Goal: Task Accomplishment & Management: Manage account settings

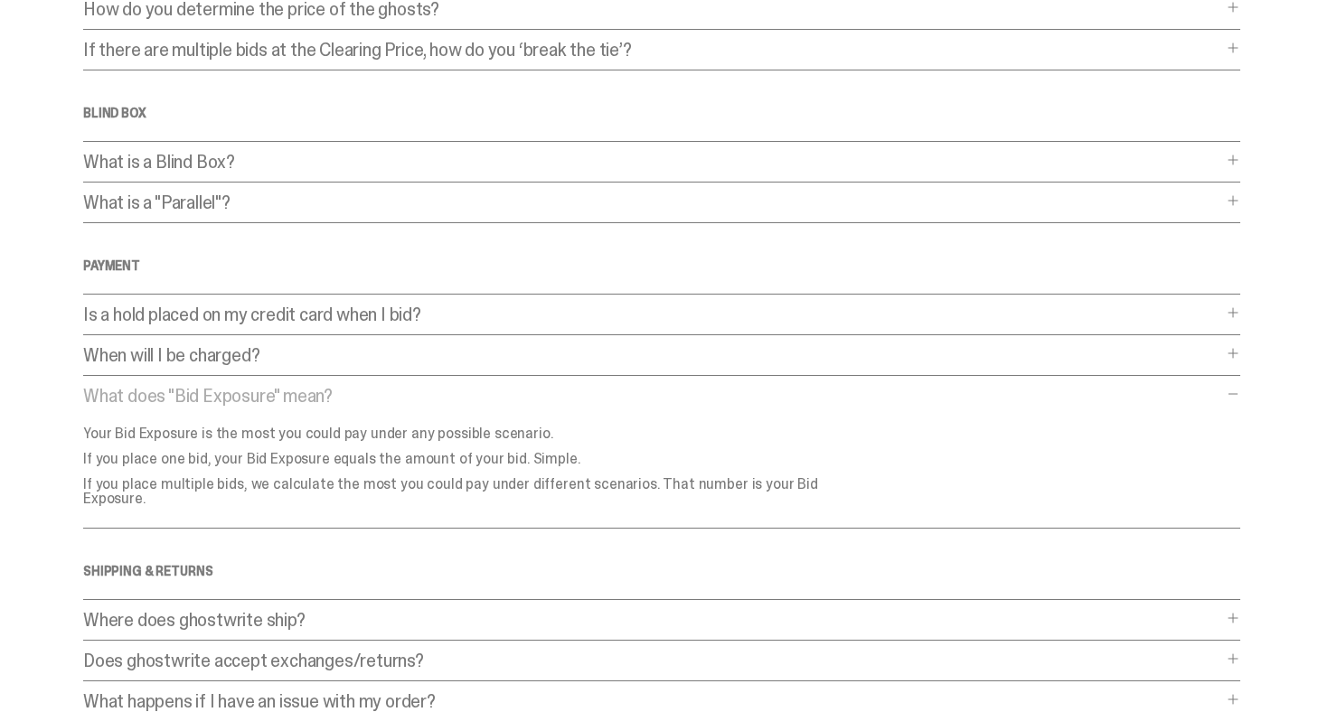
scroll to position [332, 0]
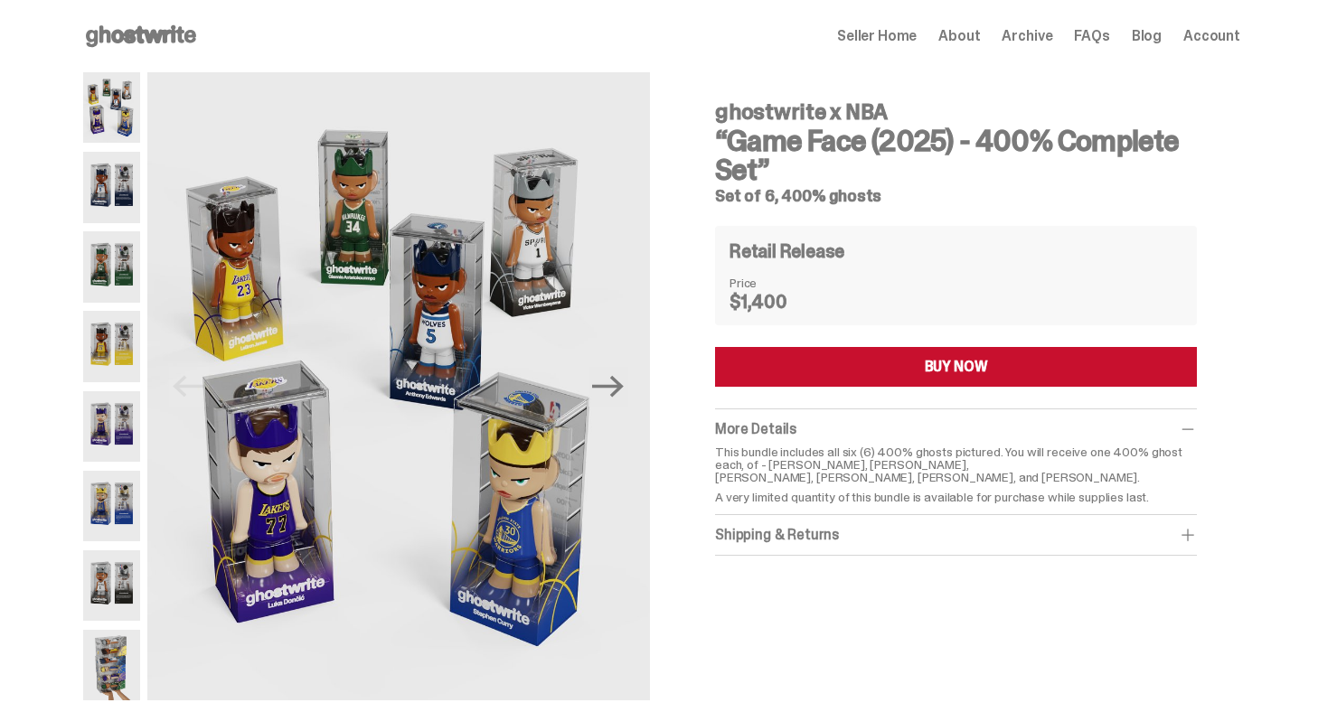
click at [1046, 34] on span "Archive" at bounding box center [1027, 36] width 51 height 14
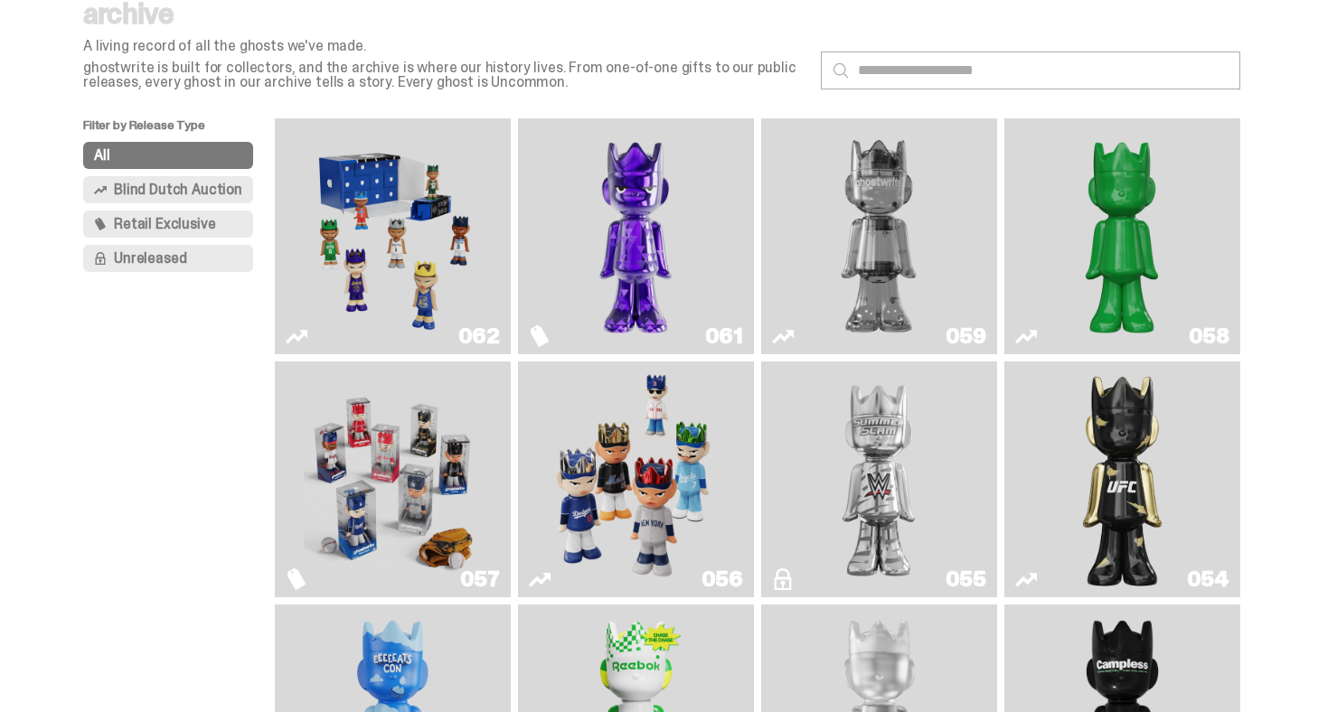
scroll to position [136, 0]
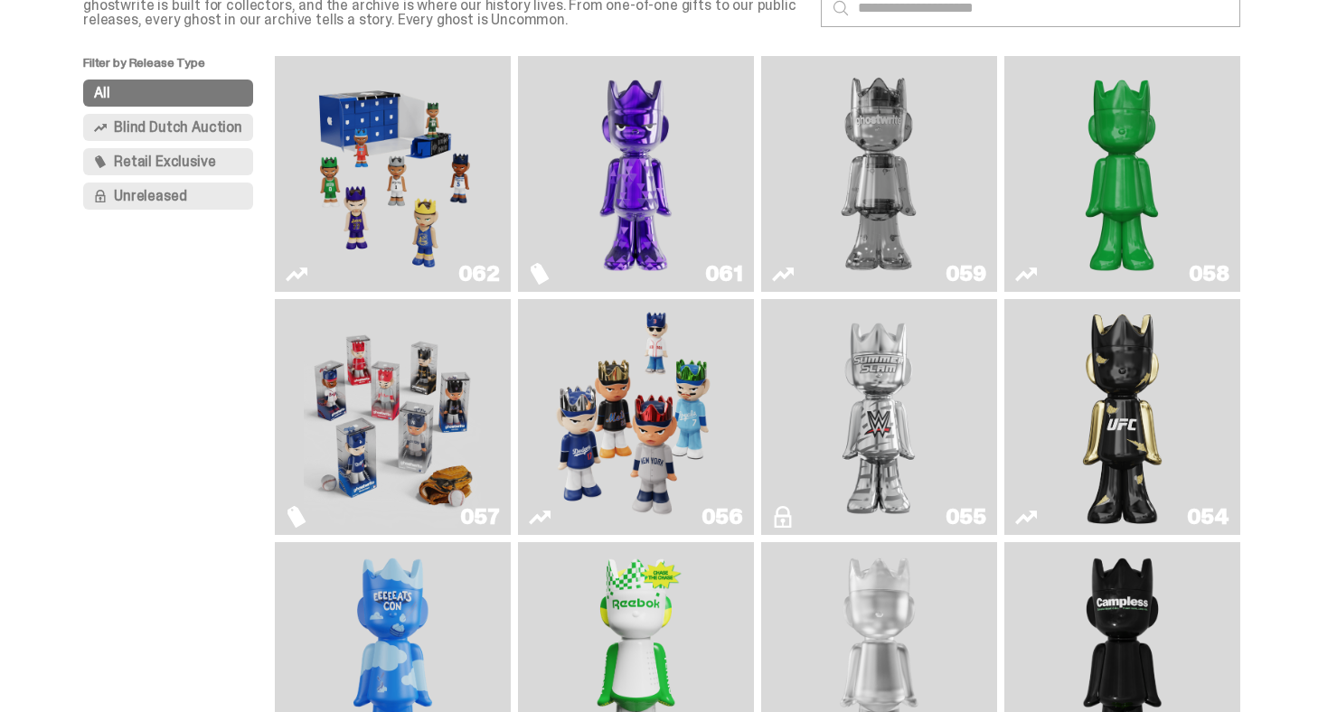
click at [651, 381] on img "Game Face (2025)" at bounding box center [635, 416] width 177 height 221
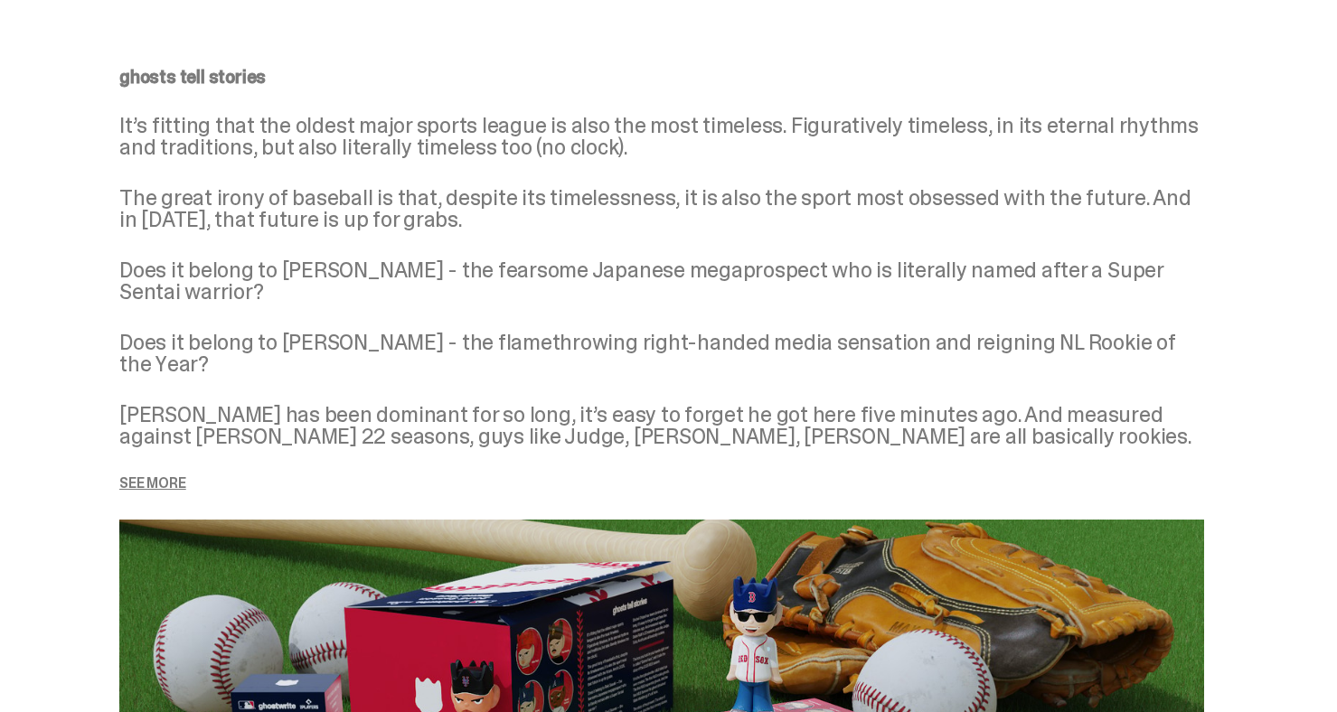
scroll to position [2228, 0]
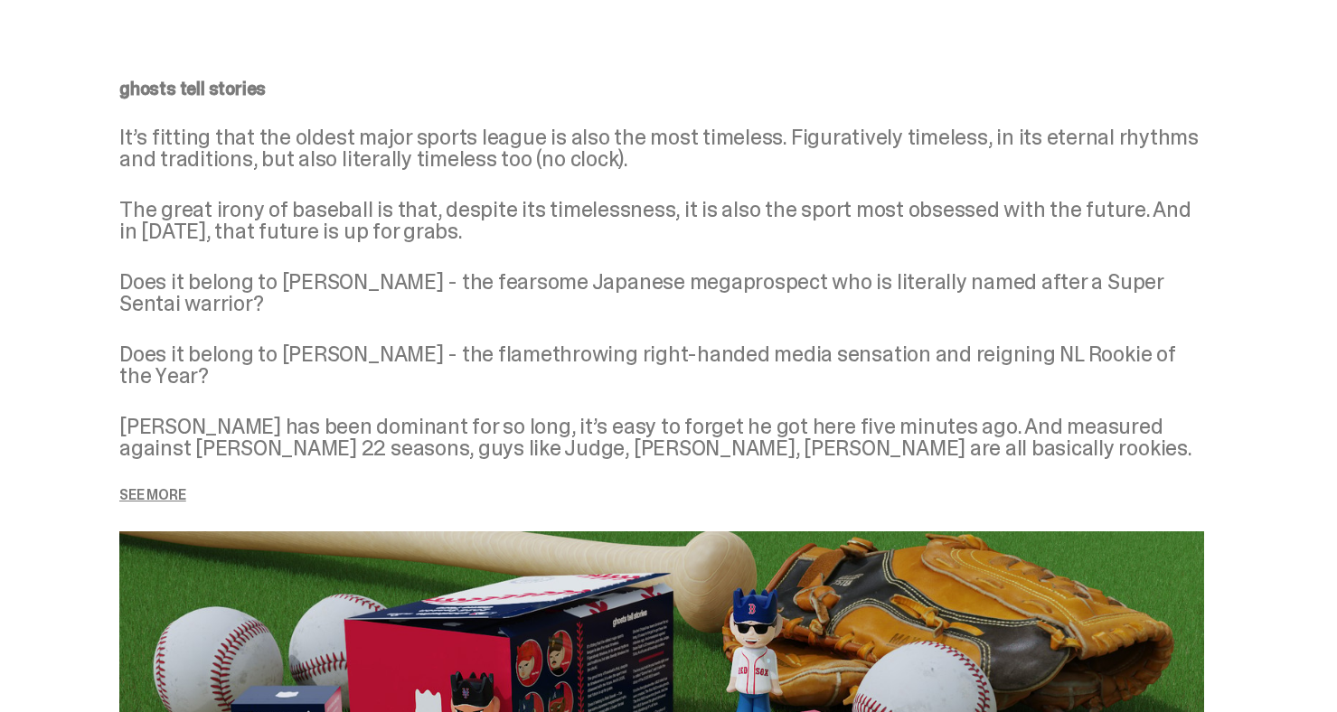
click at [178, 488] on p "See more" at bounding box center [661, 495] width 1085 height 14
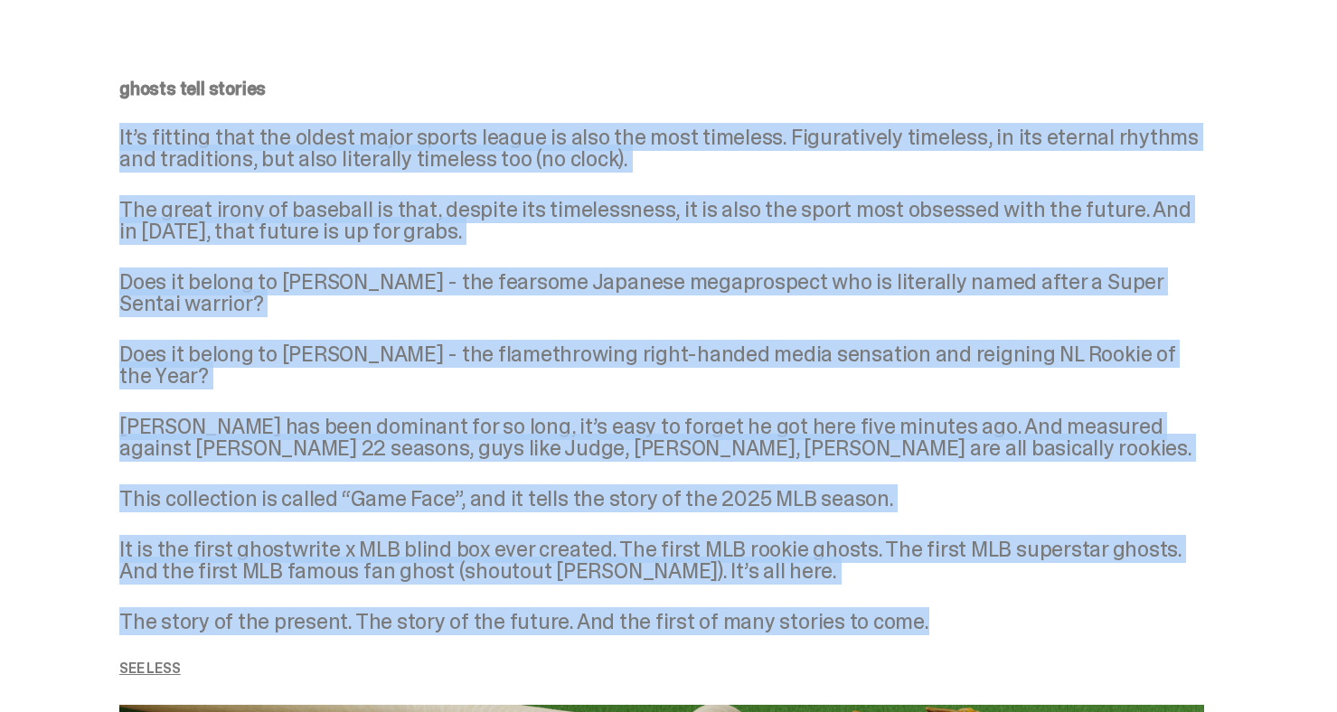
drag, startPoint x: 921, startPoint y: 610, endPoint x: 106, endPoint y: 105, distance: 959.4
click at [106, 105] on div "ghosts tell stories It’s fitting that the oldest major sports league is also th…" at bounding box center [661, 698] width 1157 height 1324
copy div "It’s fitting that the oldest major sports league is also the most timeless. Fig…"
click at [693, 170] on div "ghosts tell stories It’s fitting that the oldest major sports league is also th…" at bounding box center [661, 378] width 1085 height 597
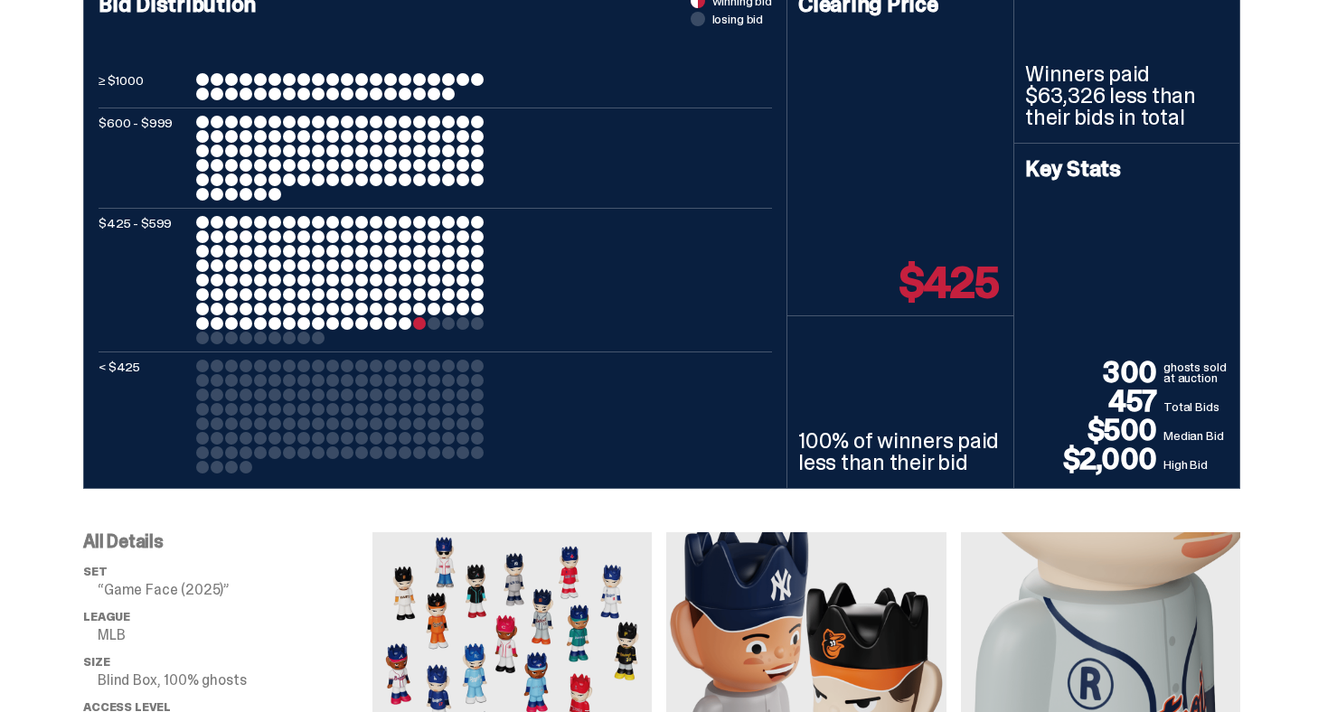
scroll to position [0, 0]
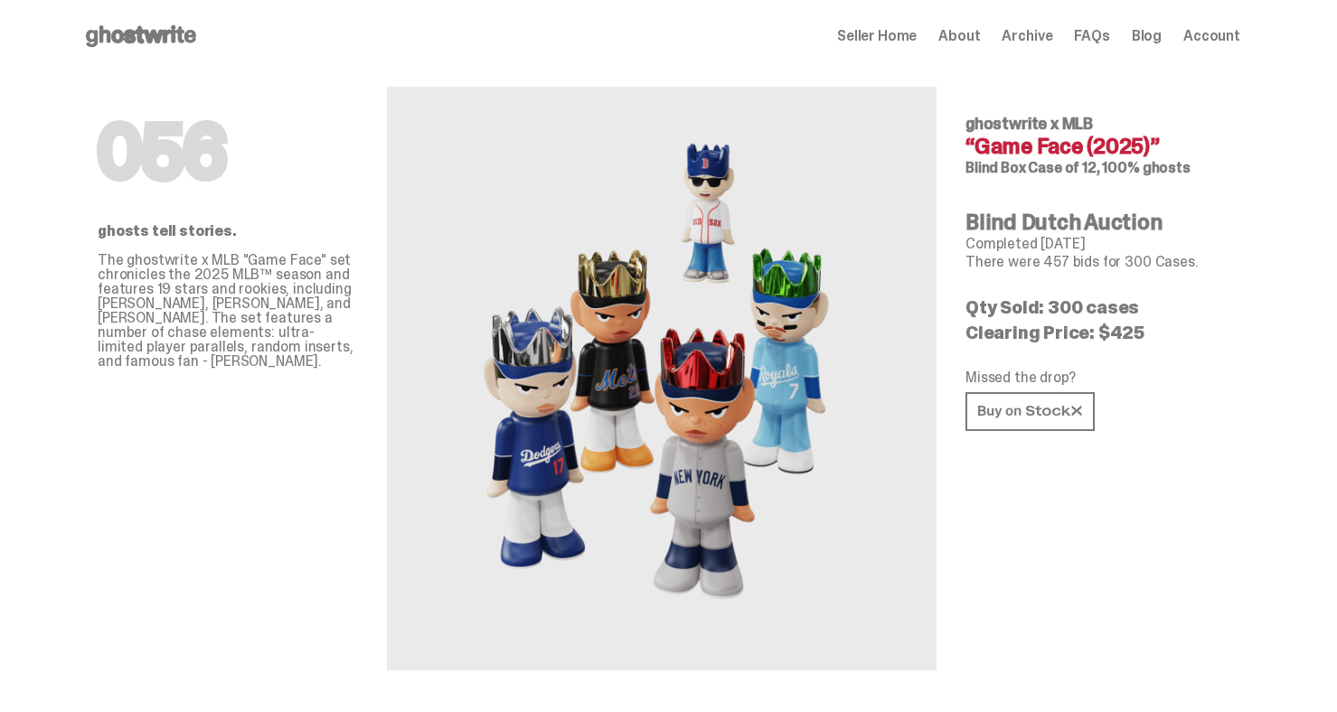
click at [1052, 33] on span "Archive" at bounding box center [1027, 36] width 51 height 14
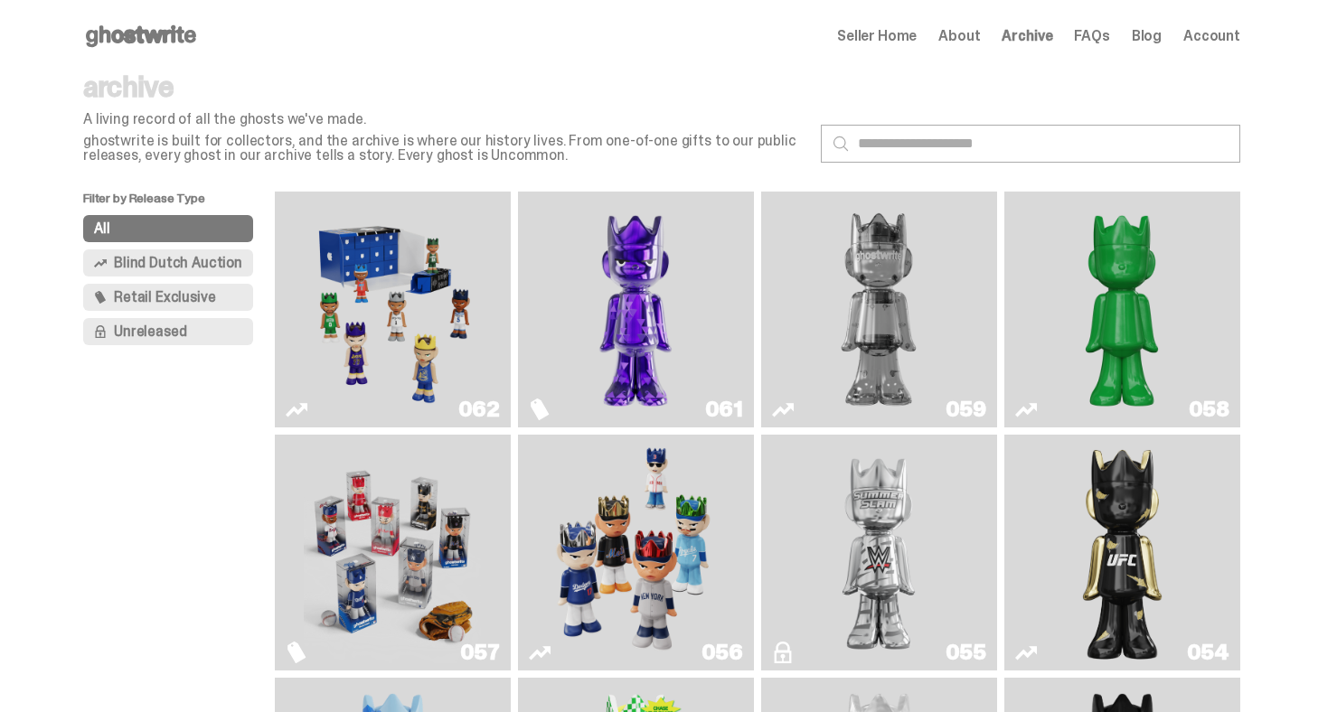
click at [631, 480] on img "Game Face (2025)" at bounding box center [635, 552] width 177 height 221
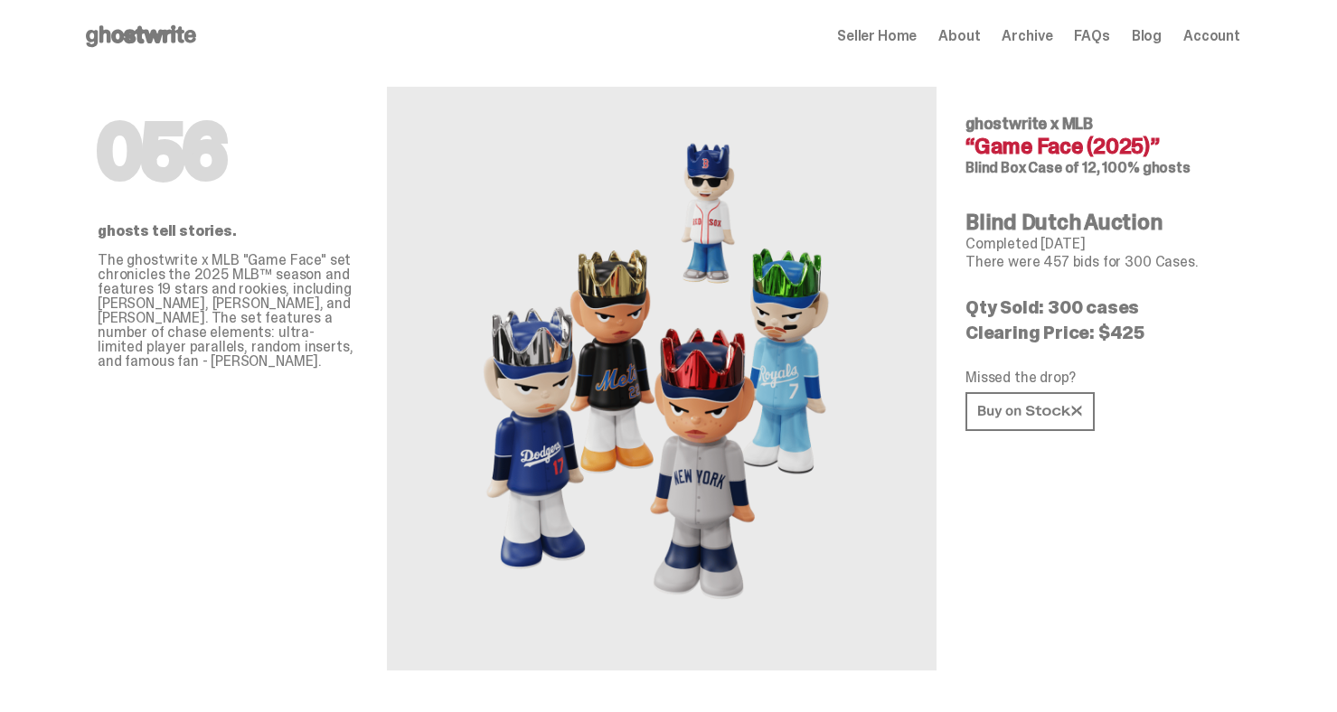
click at [1033, 40] on span "Archive" at bounding box center [1027, 36] width 51 height 14
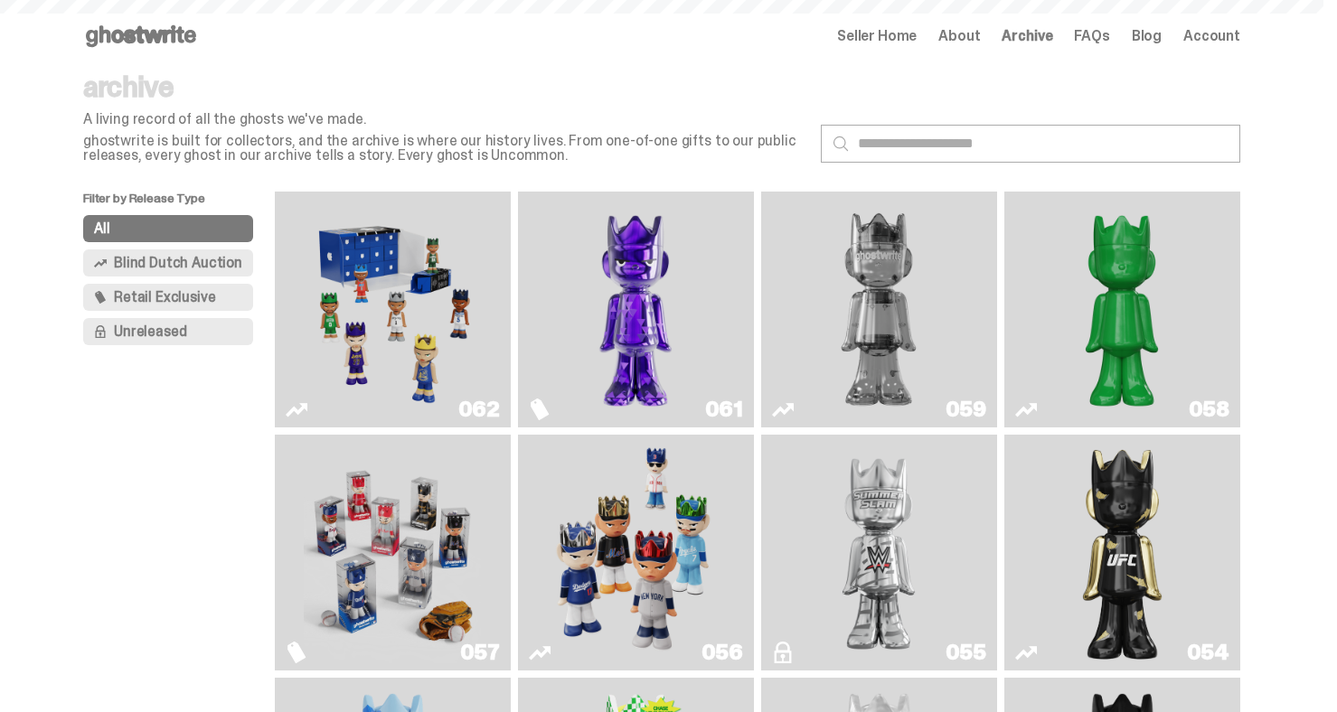
click at [419, 290] on img "Game Face (2025)" at bounding box center [392, 309] width 177 height 221
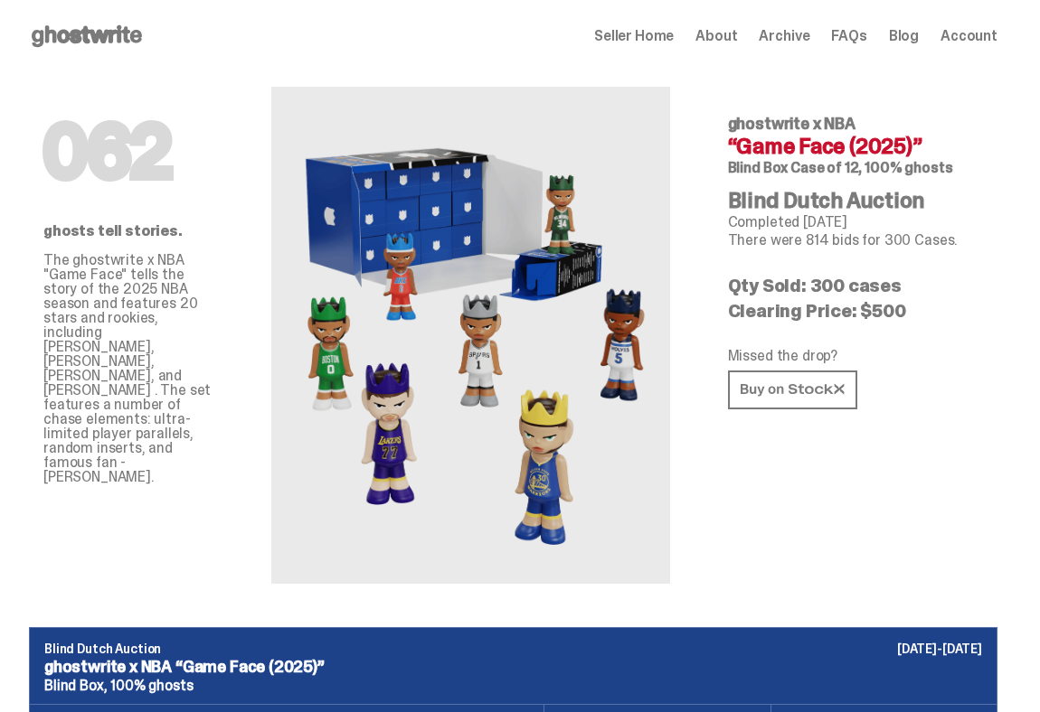
click at [674, 38] on span "Seller Home" at bounding box center [634, 36] width 80 height 14
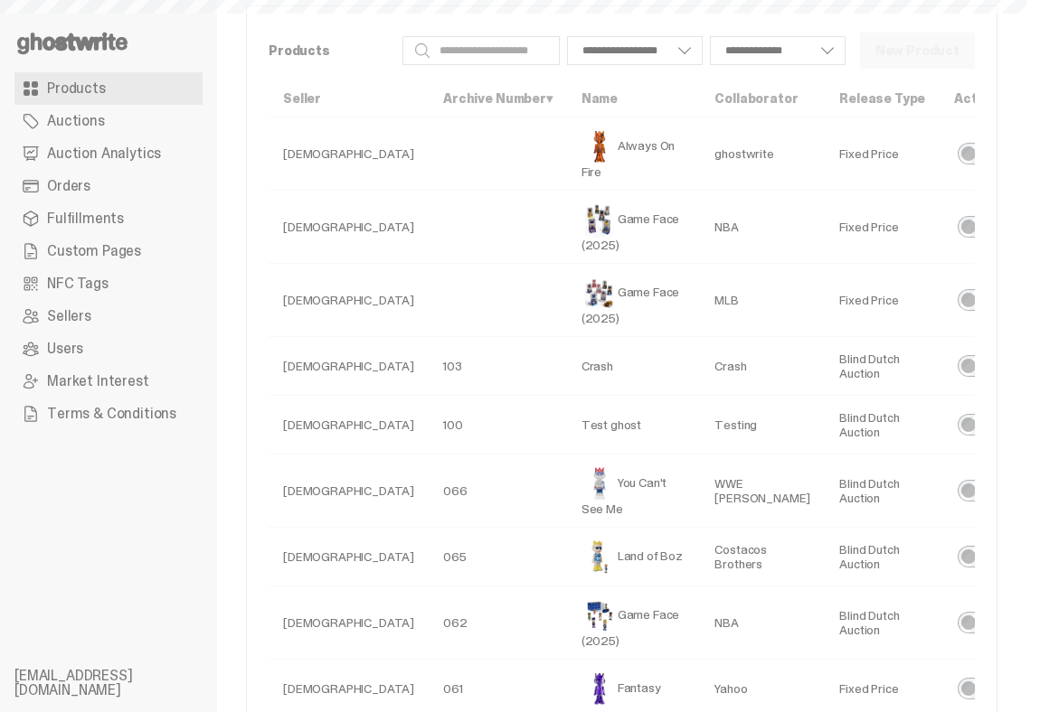
select select
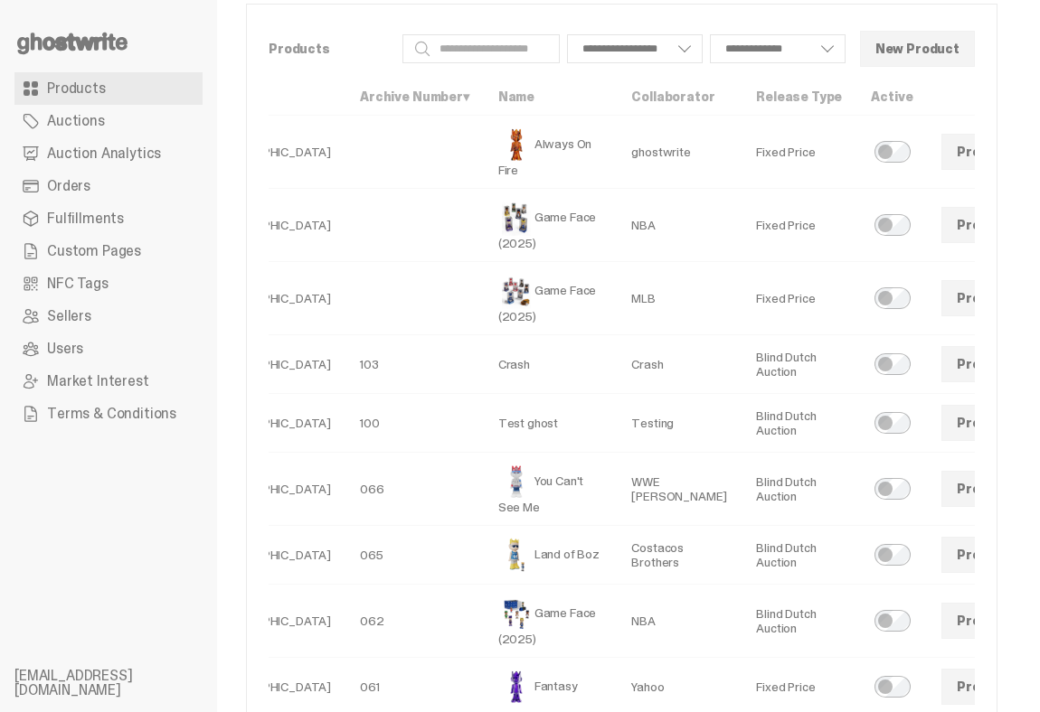
click at [1039, 232] on span at bounding box center [1049, 225] width 14 height 14
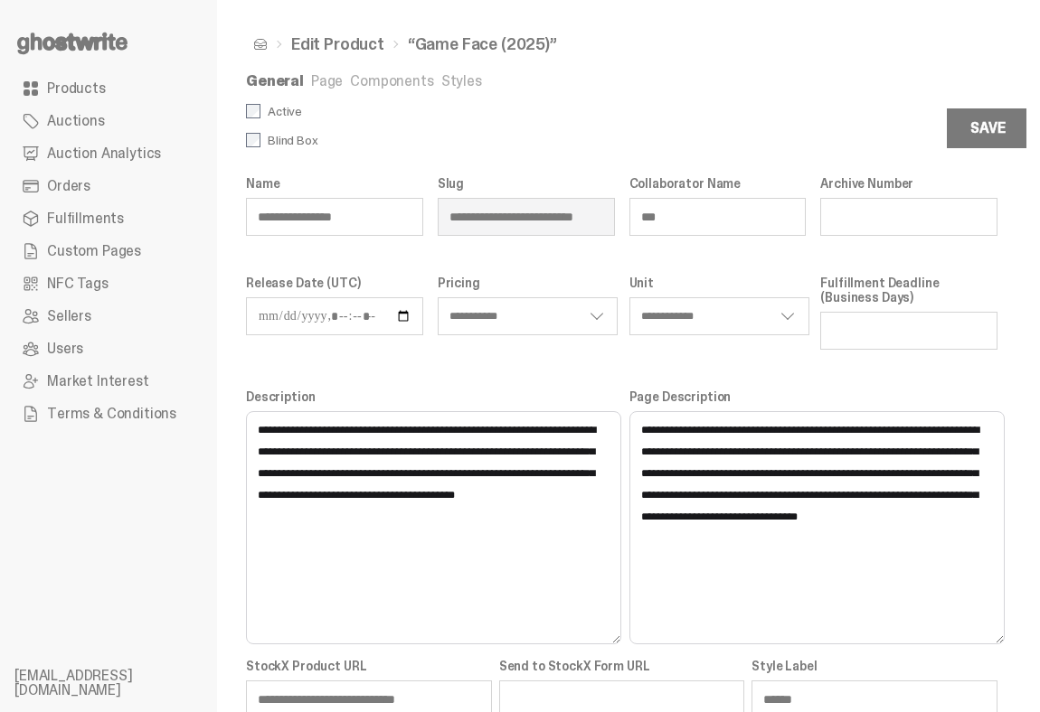
click at [402, 83] on link "Components" at bounding box center [391, 80] width 83 height 19
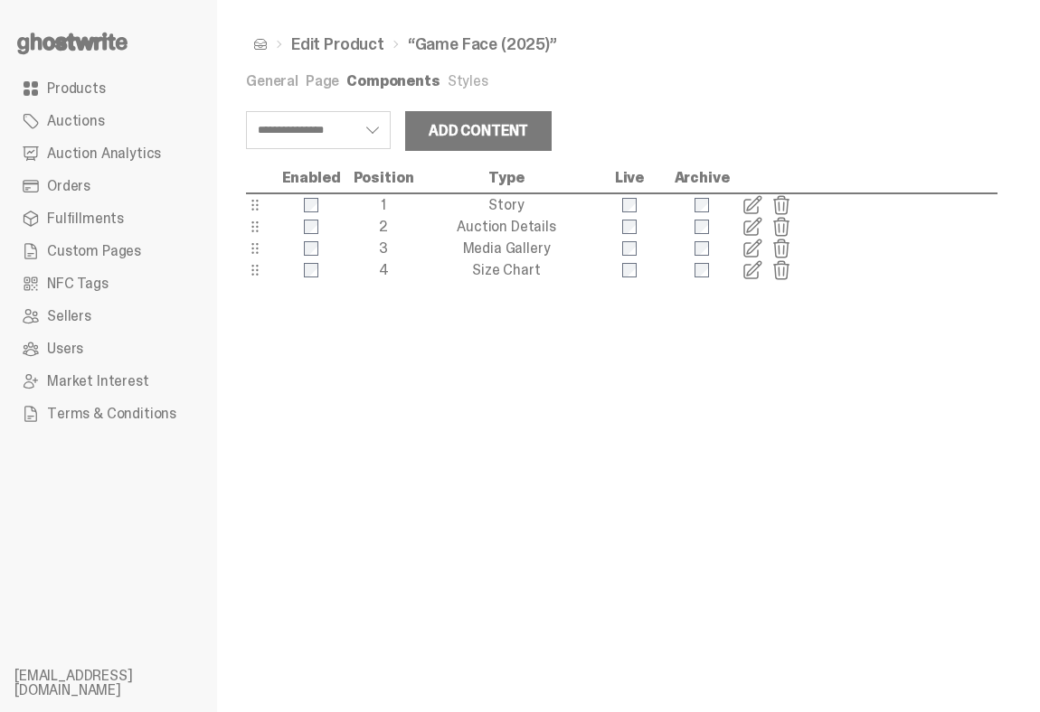
click at [753, 227] on span at bounding box center [752, 227] width 22 height 22
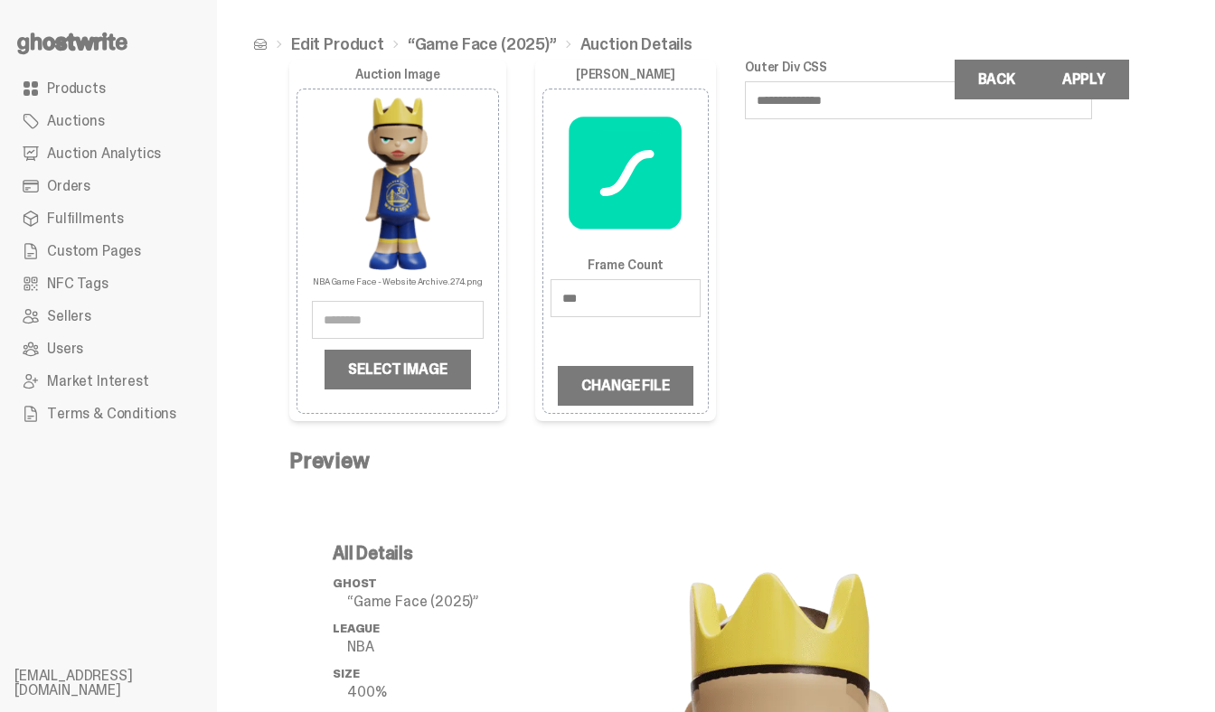
click at [456, 39] on link "“Game Face (2025)”" at bounding box center [482, 44] width 149 height 16
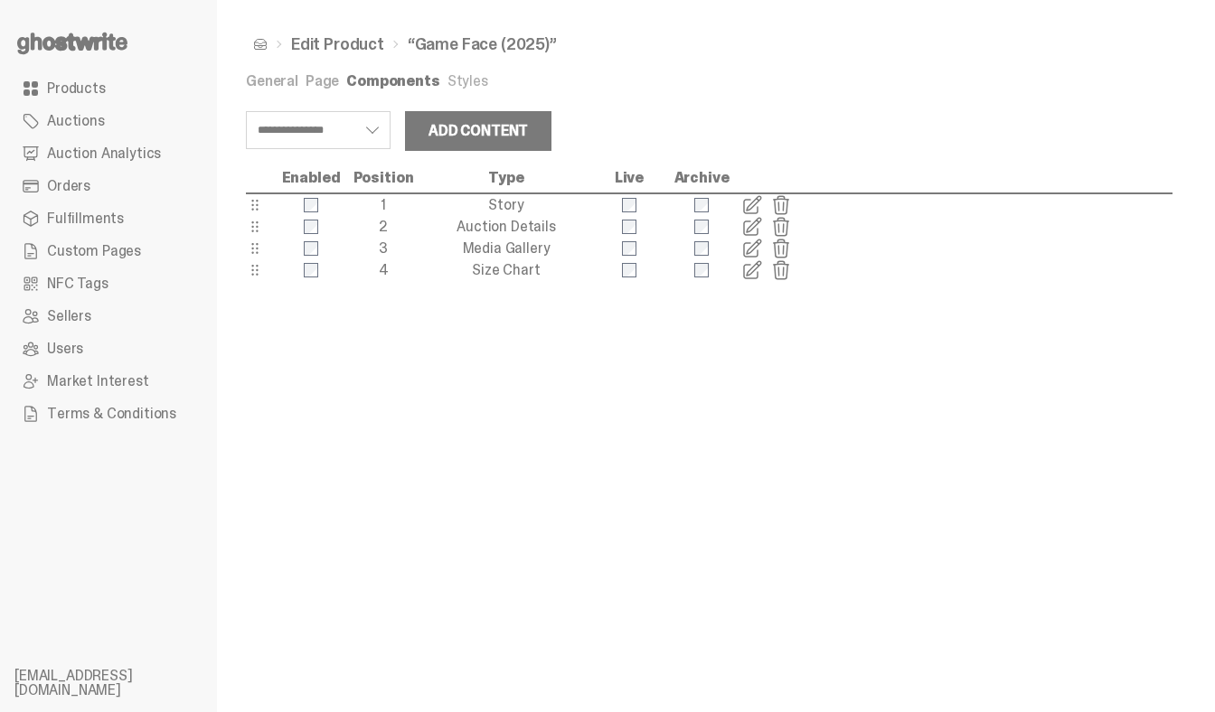
click at [272, 82] on link "General" at bounding box center [272, 80] width 52 height 19
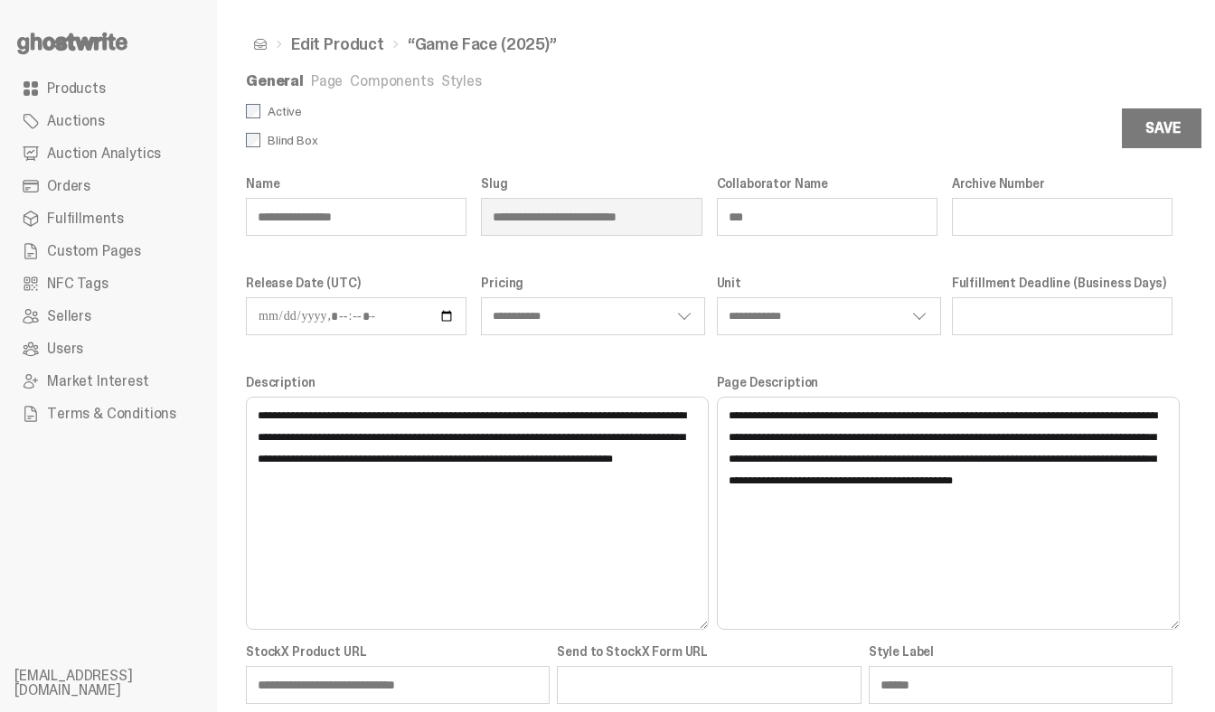
click at [377, 88] on link "Components" at bounding box center [391, 80] width 83 height 19
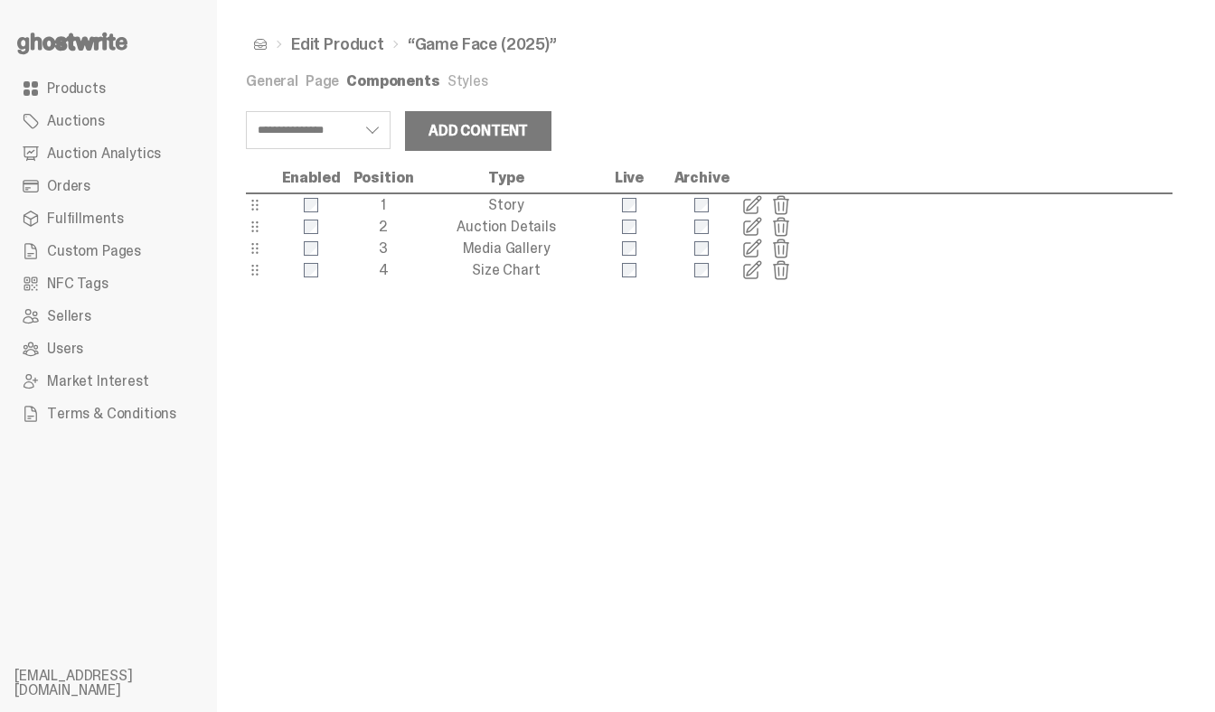
click at [87, 95] on span "Products" at bounding box center [76, 88] width 59 height 14
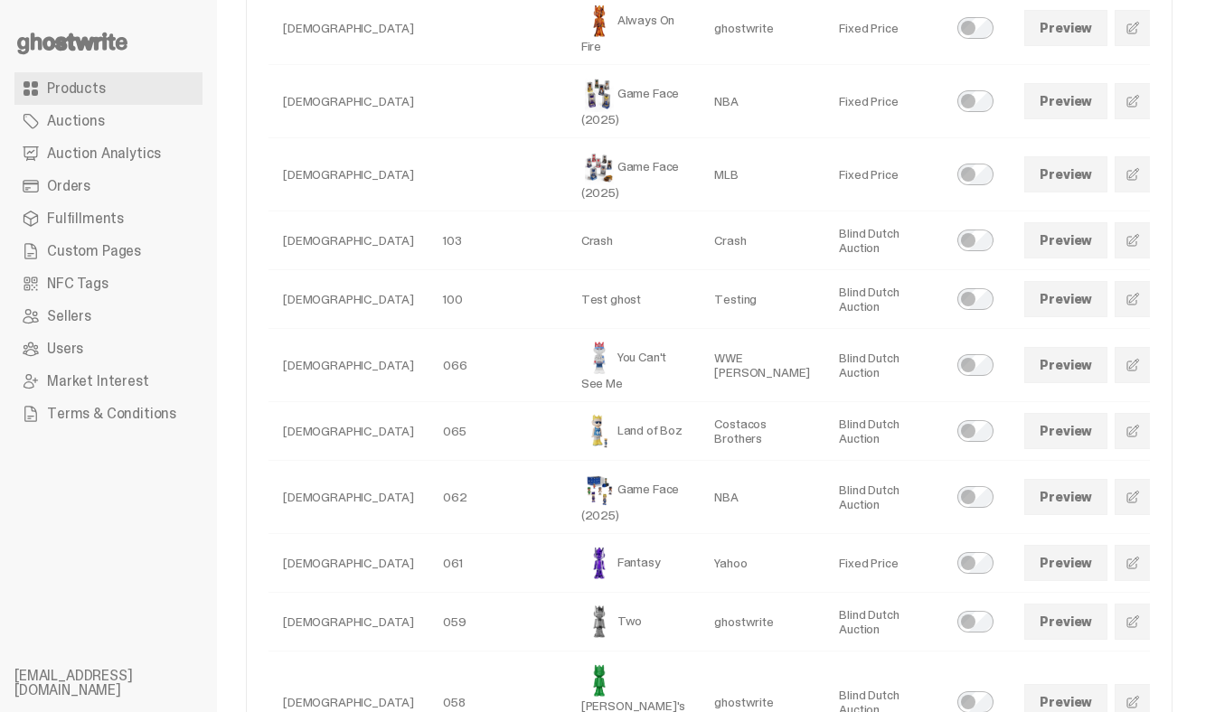
scroll to position [231, 0]
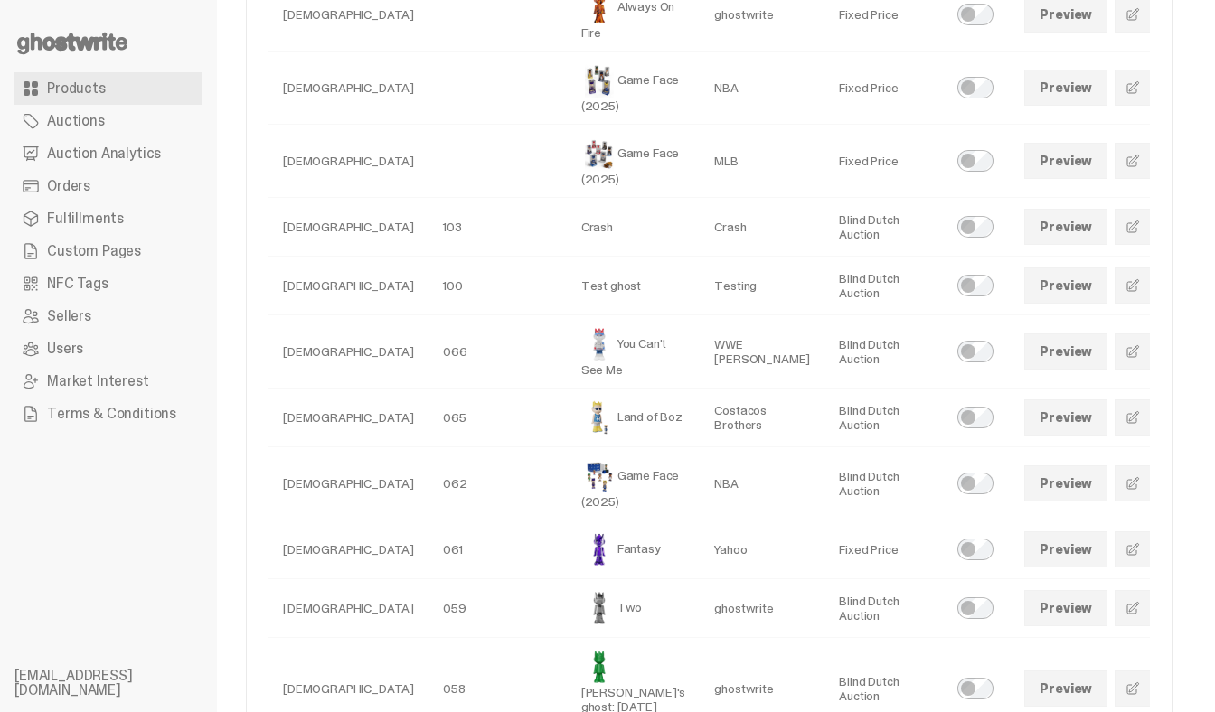
click at [1039, 484] on span at bounding box center [1133, 483] width 14 height 14
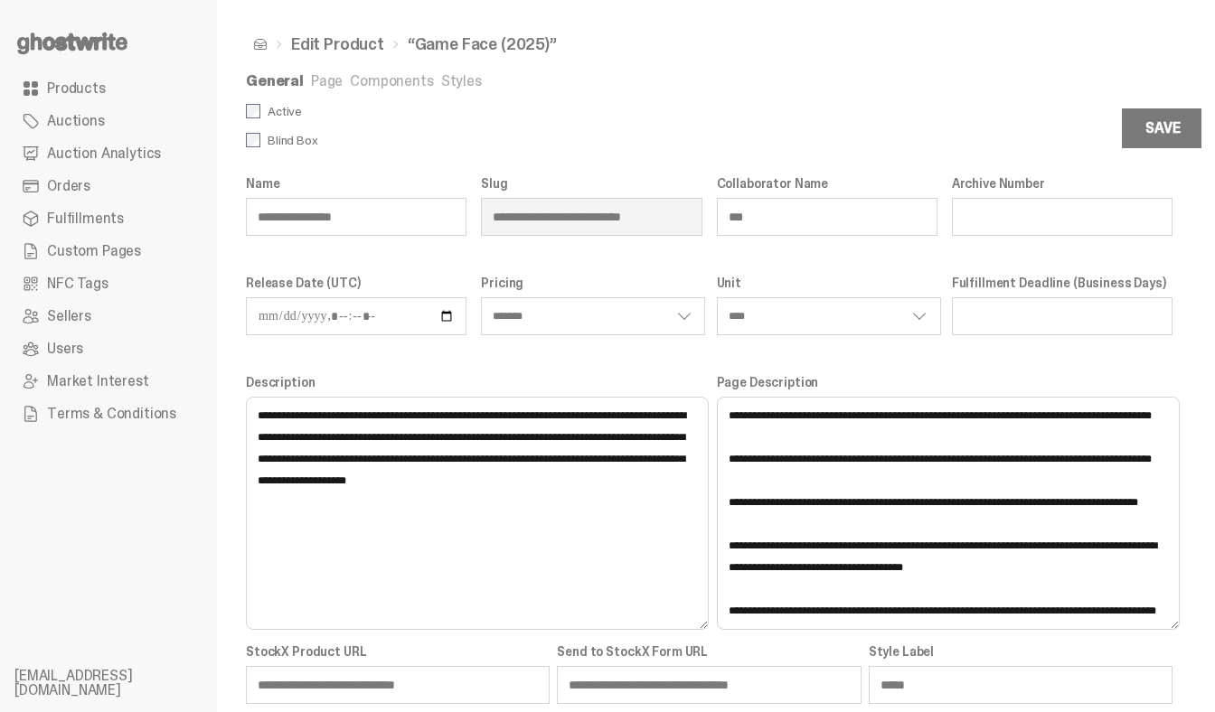
click at [401, 84] on link "Components" at bounding box center [391, 80] width 83 height 19
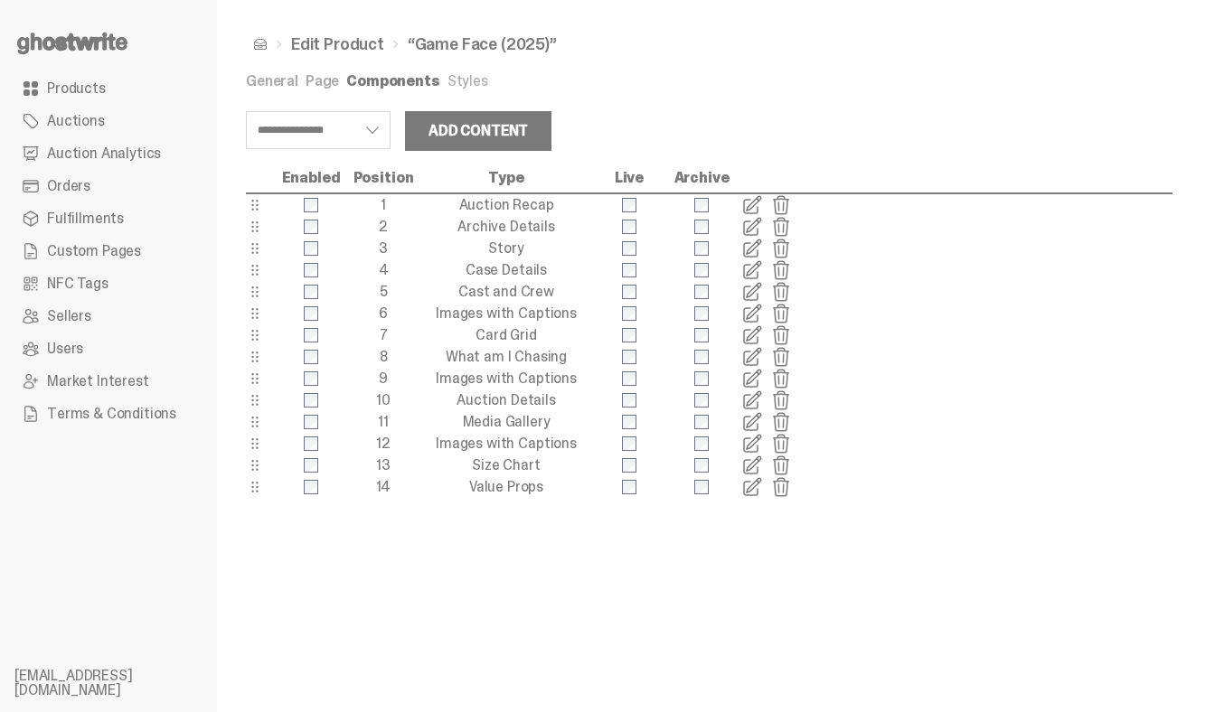
click at [751, 206] on span at bounding box center [752, 205] width 22 height 22
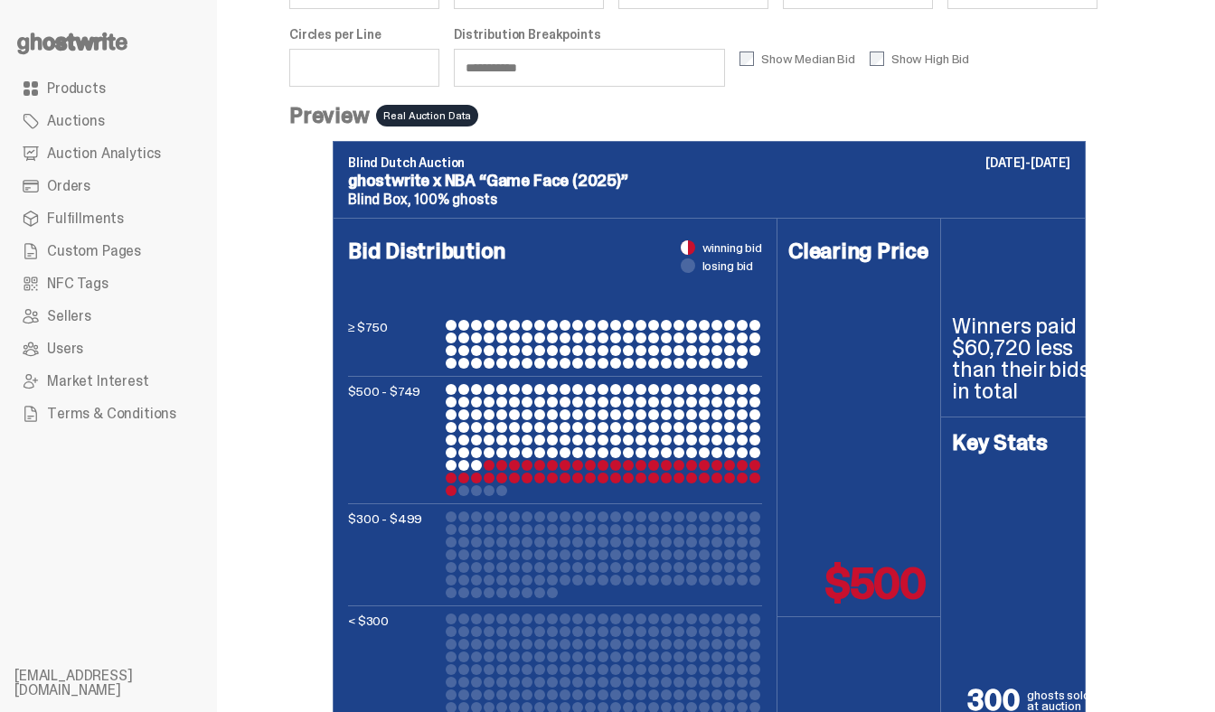
scroll to position [13, 0]
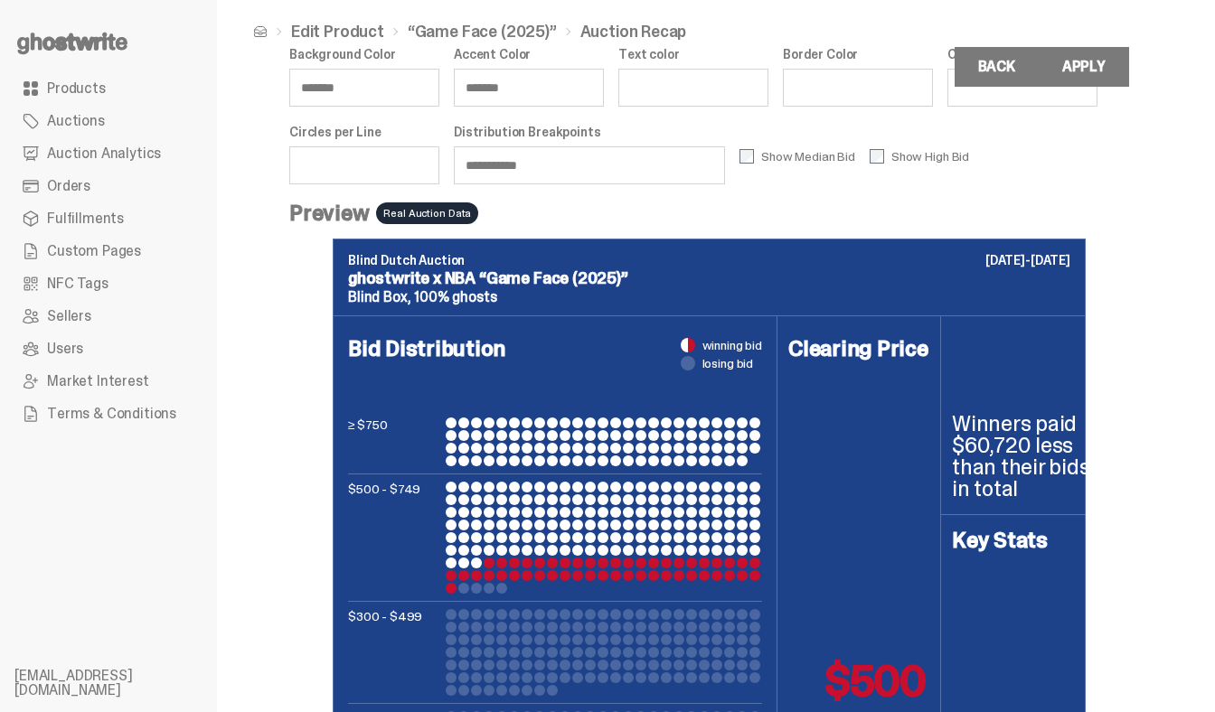
drag, startPoint x: 740, startPoint y: 160, endPoint x: 606, endPoint y: 160, distance: 133.8
click at [606, 160] on div "**********" at bounding box center [709, 125] width 840 height 156
type input "*******"
click at [703, 203] on div "Background Color ******* Accent Color ******* Text color Border Color Circle Si…" at bounding box center [709, 125] width 840 height 156
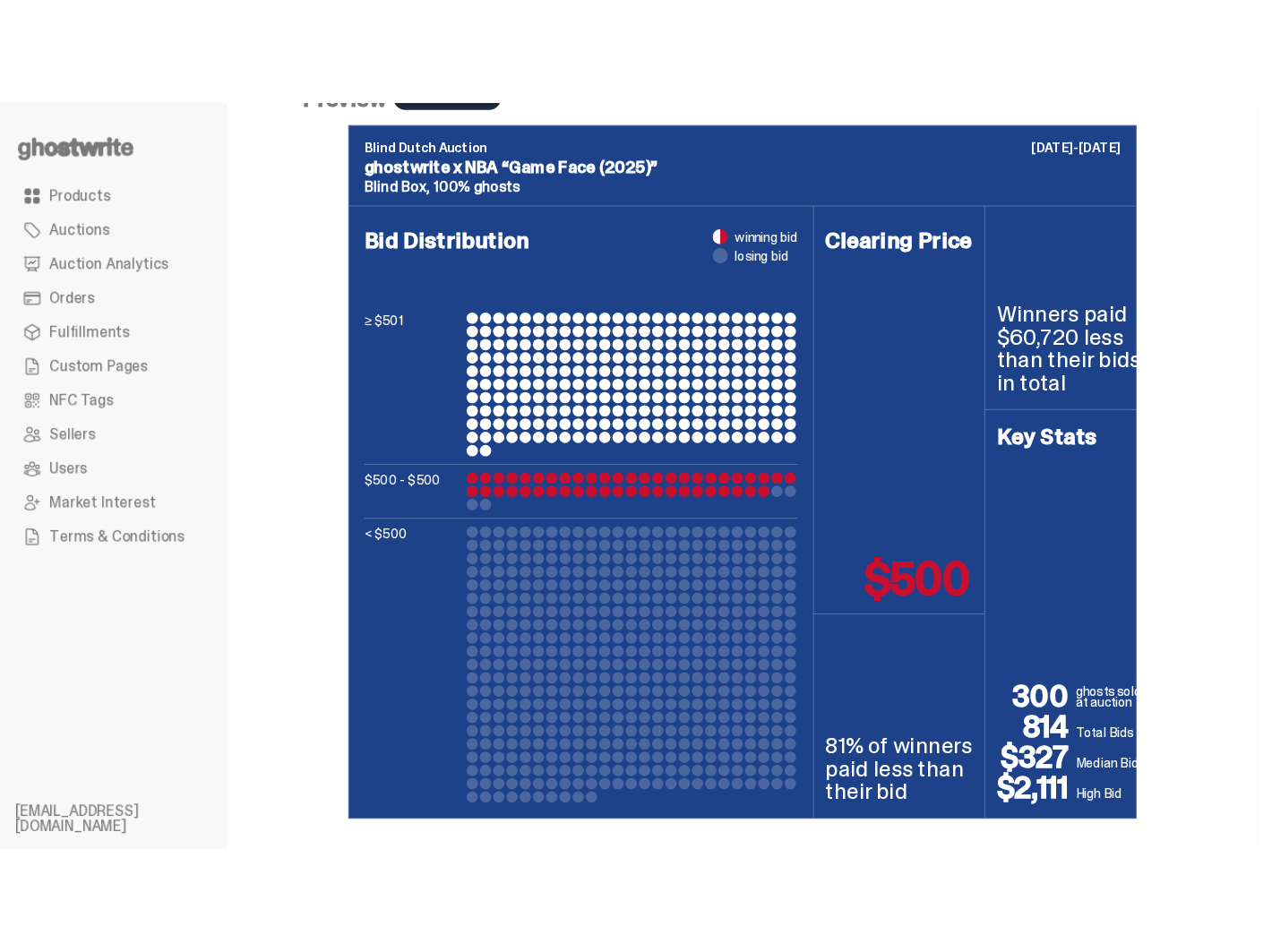
scroll to position [0, 0]
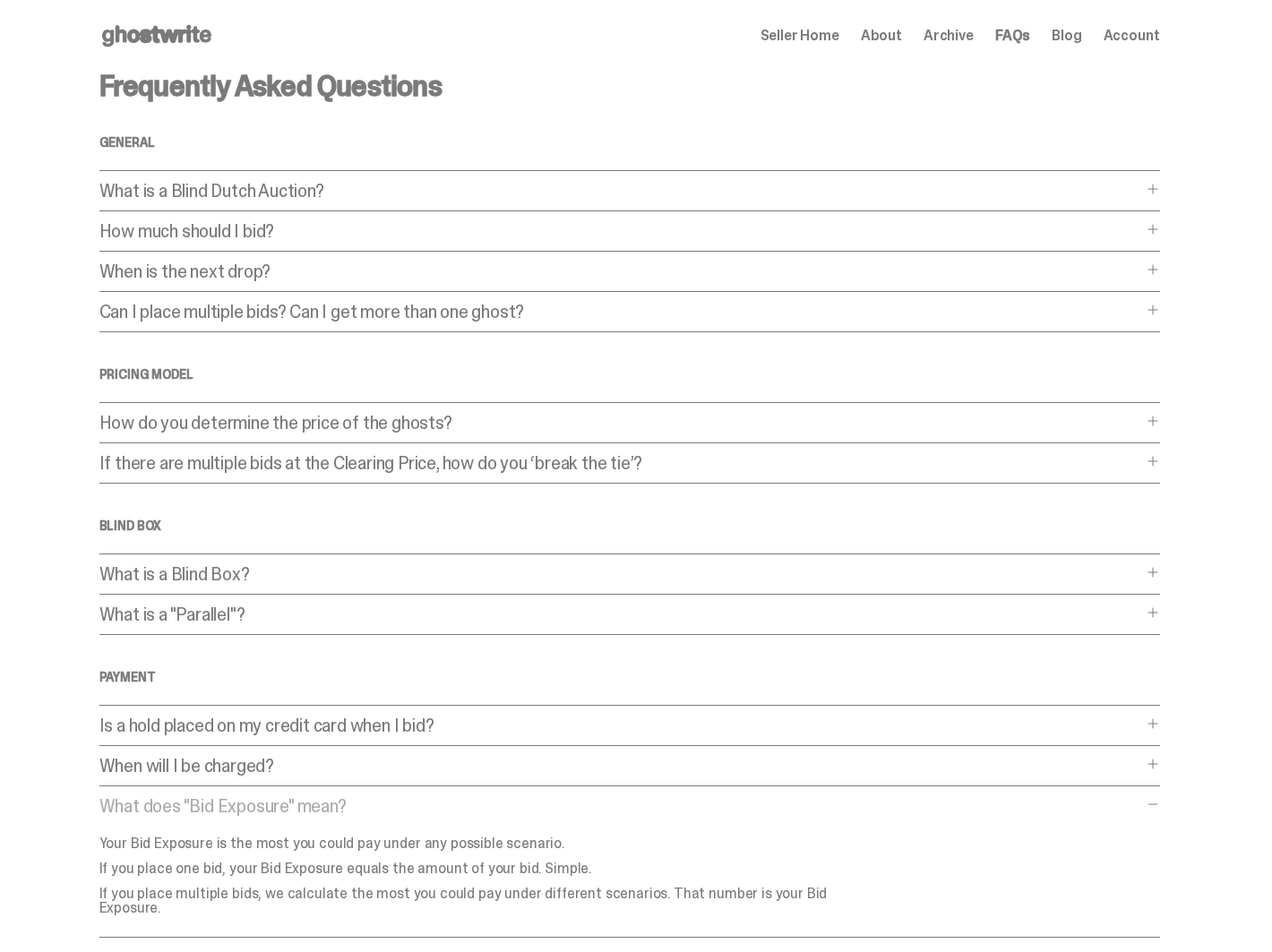
scroll to position [307, 0]
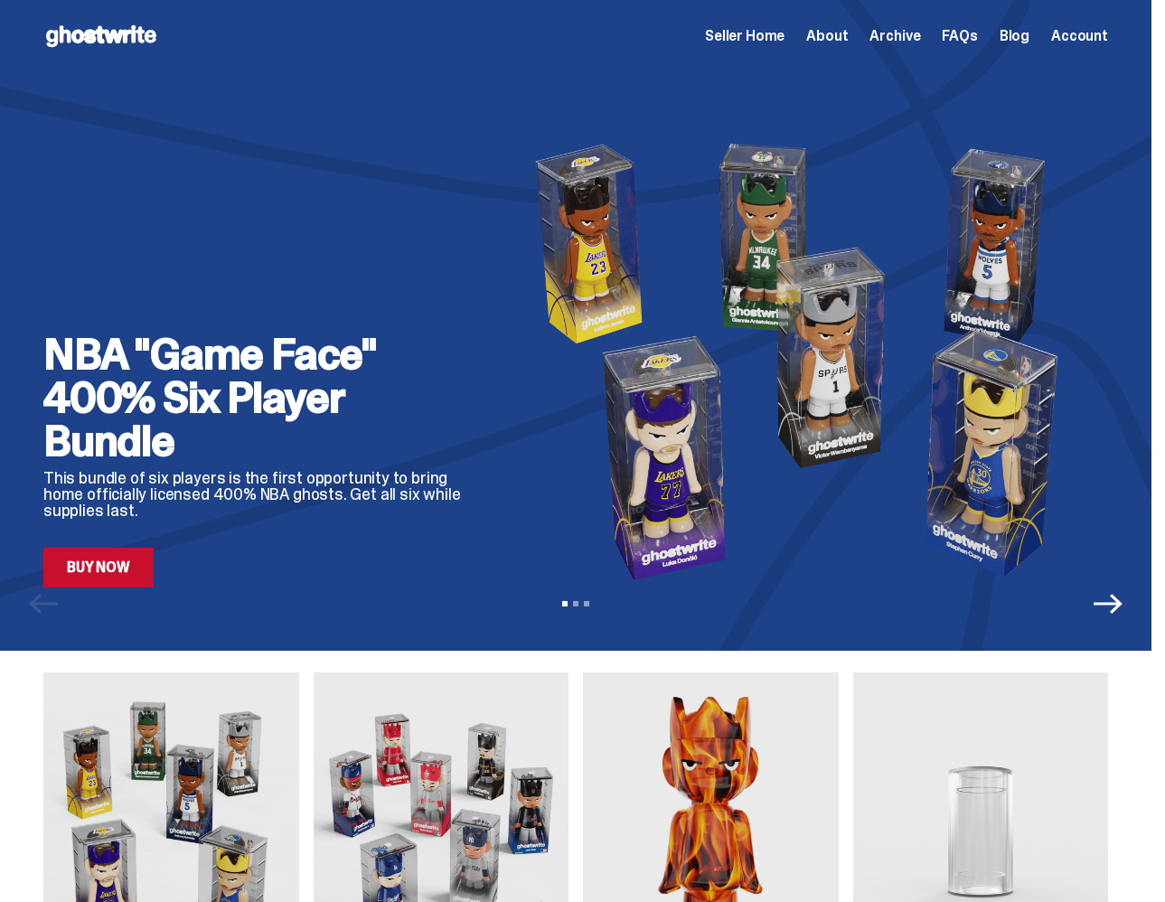
scroll to position [9, 0]
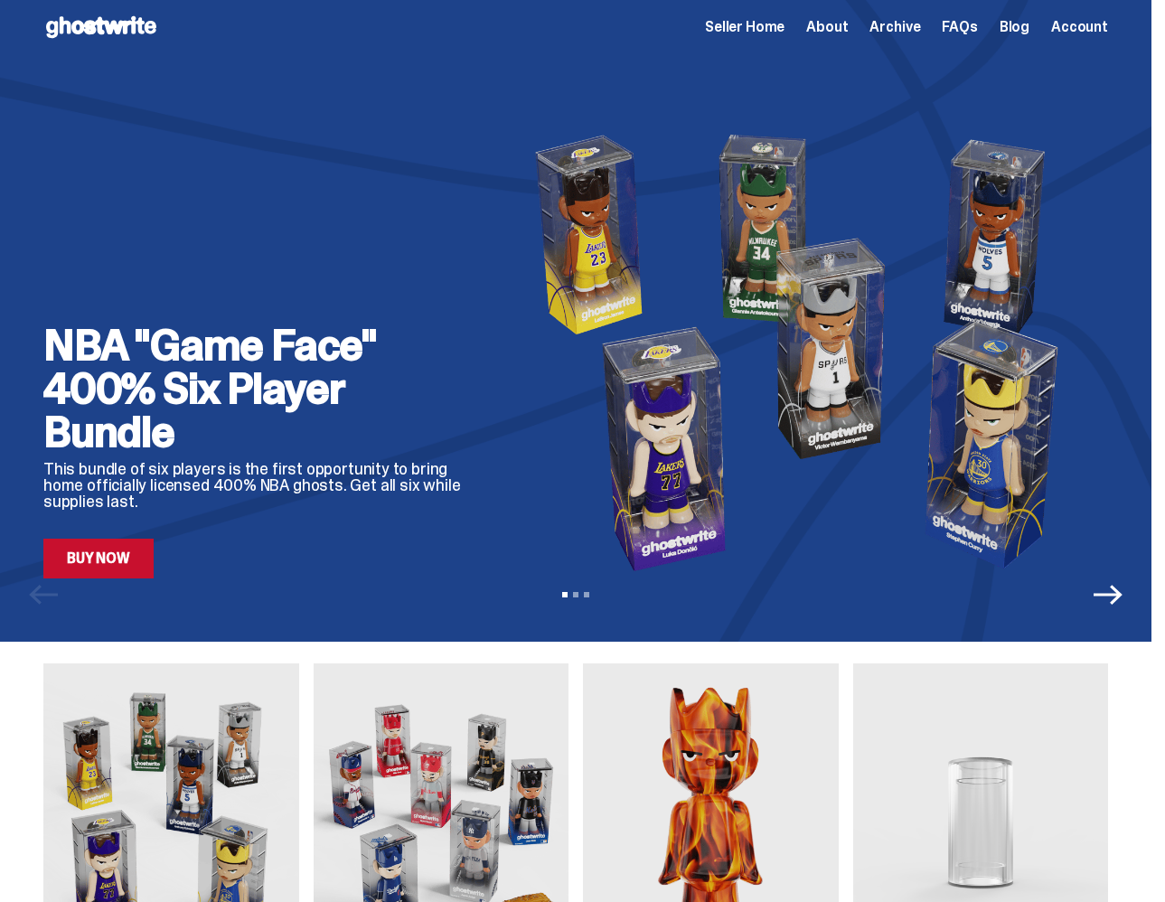
click at [1121, 598] on icon "Next" at bounding box center [1108, 594] width 29 height 29
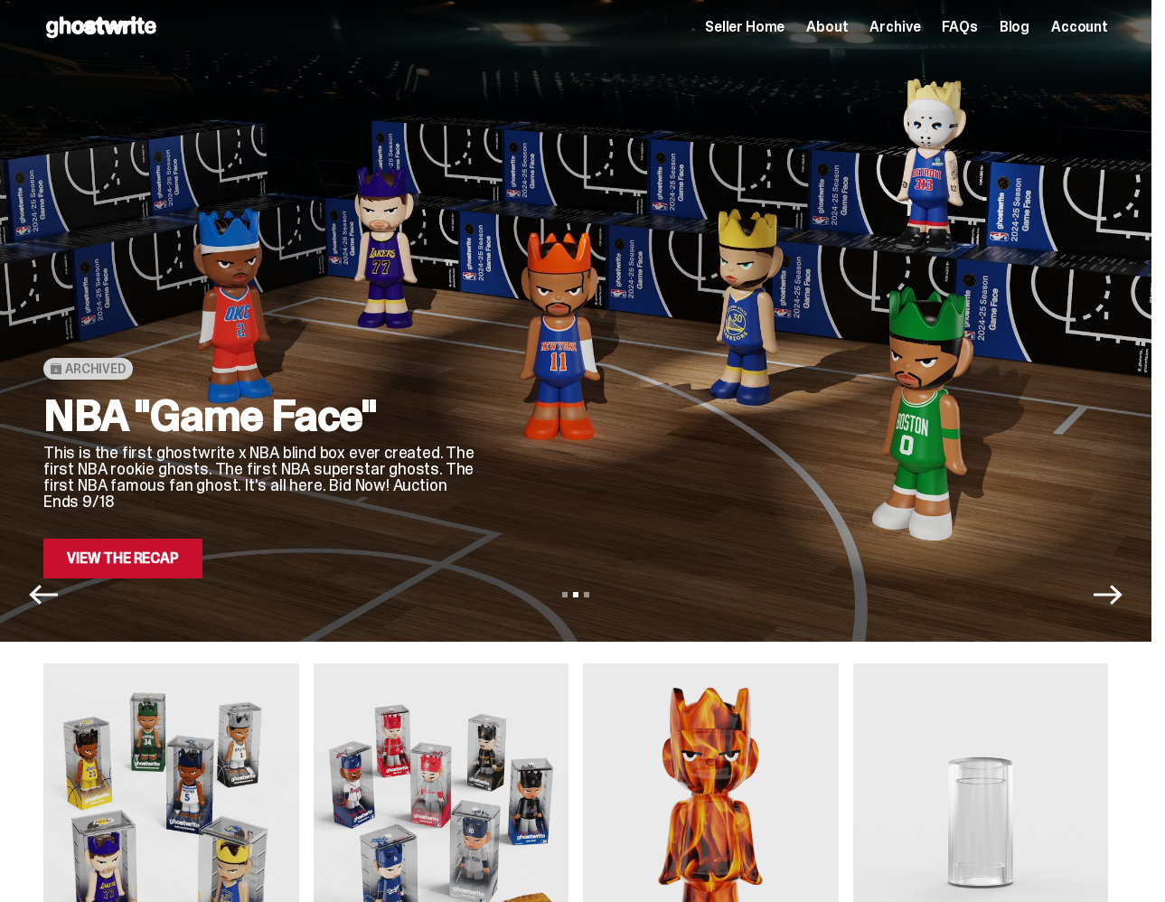
click at [158, 581] on div "View slide 1 View slide 2 View slide 3" at bounding box center [576, 594] width 1152 height 29
click at [149, 550] on link "View the Recap" at bounding box center [122, 559] width 159 height 40
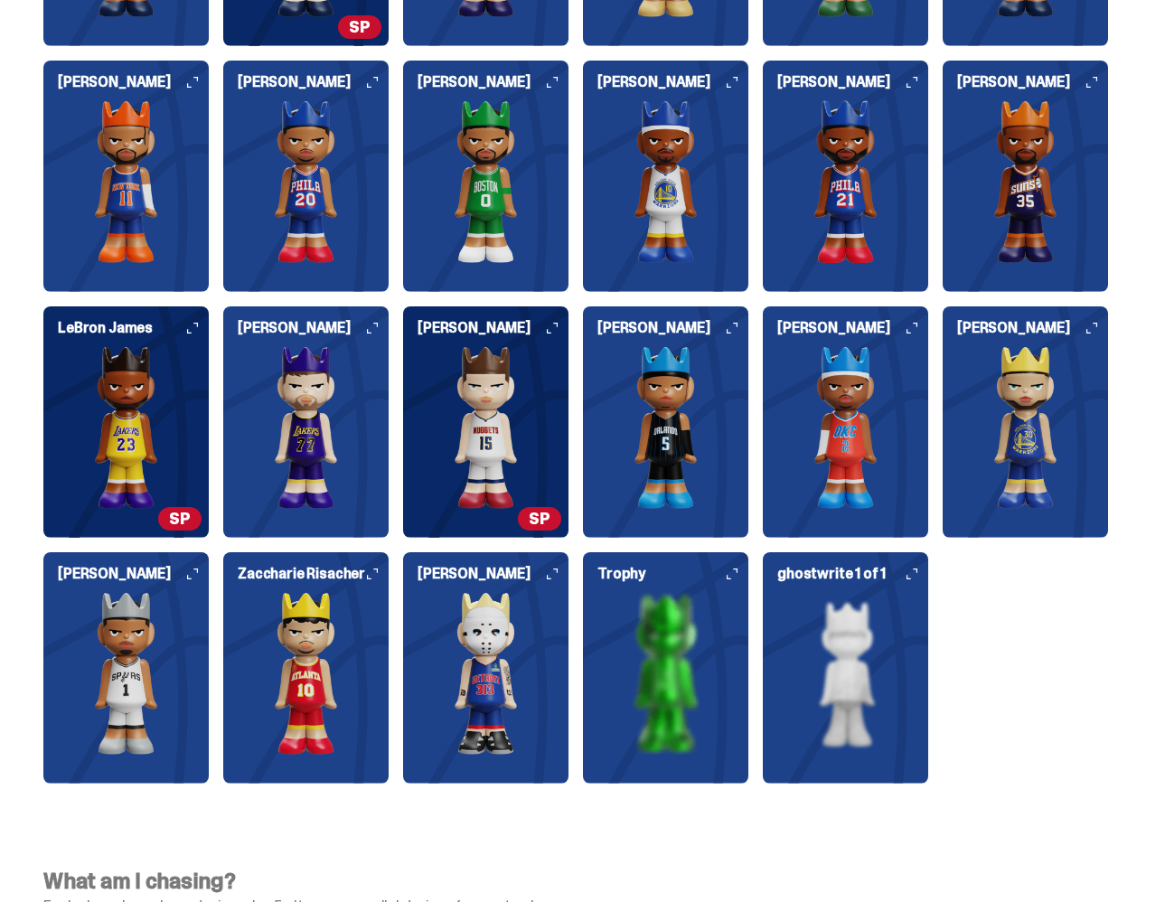
scroll to position [4599, 0]
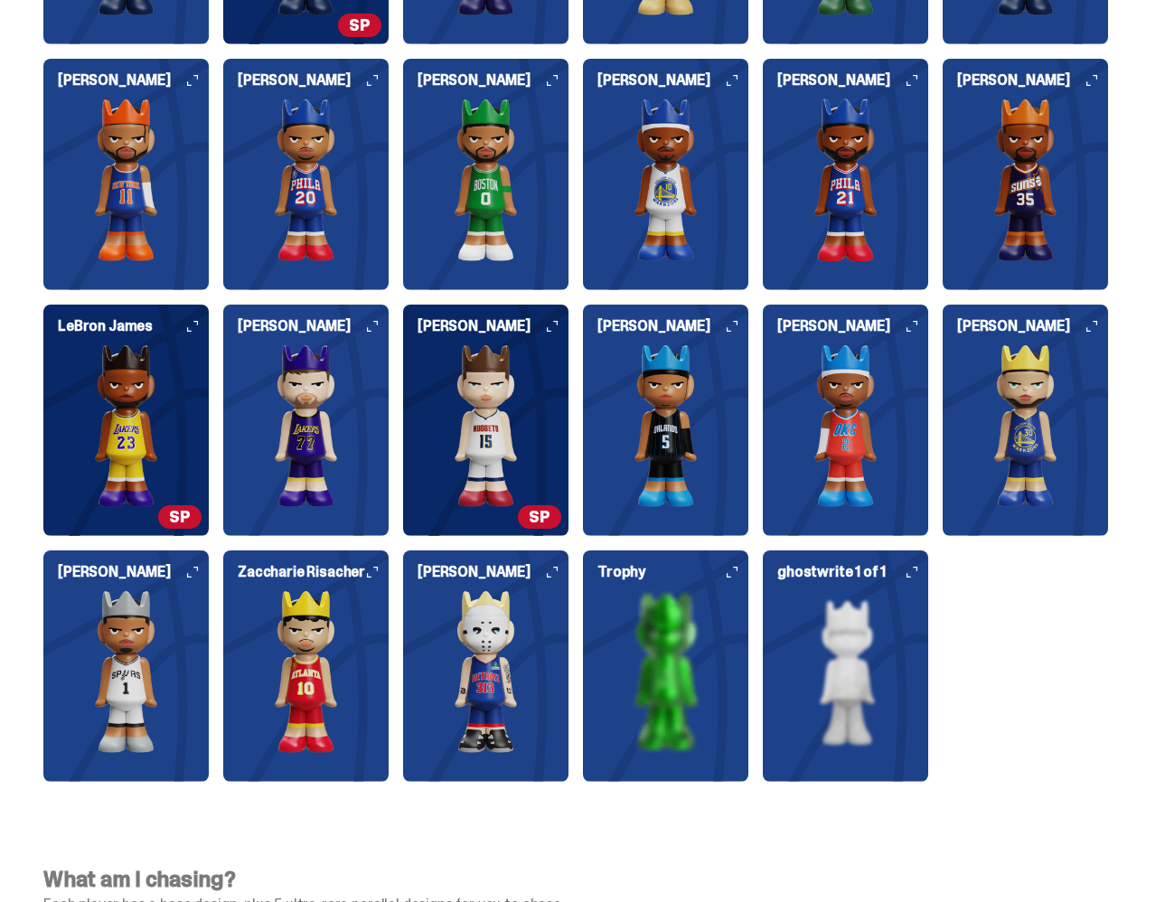
click at [498, 636] on img at bounding box center [485, 671] width 165 height 163
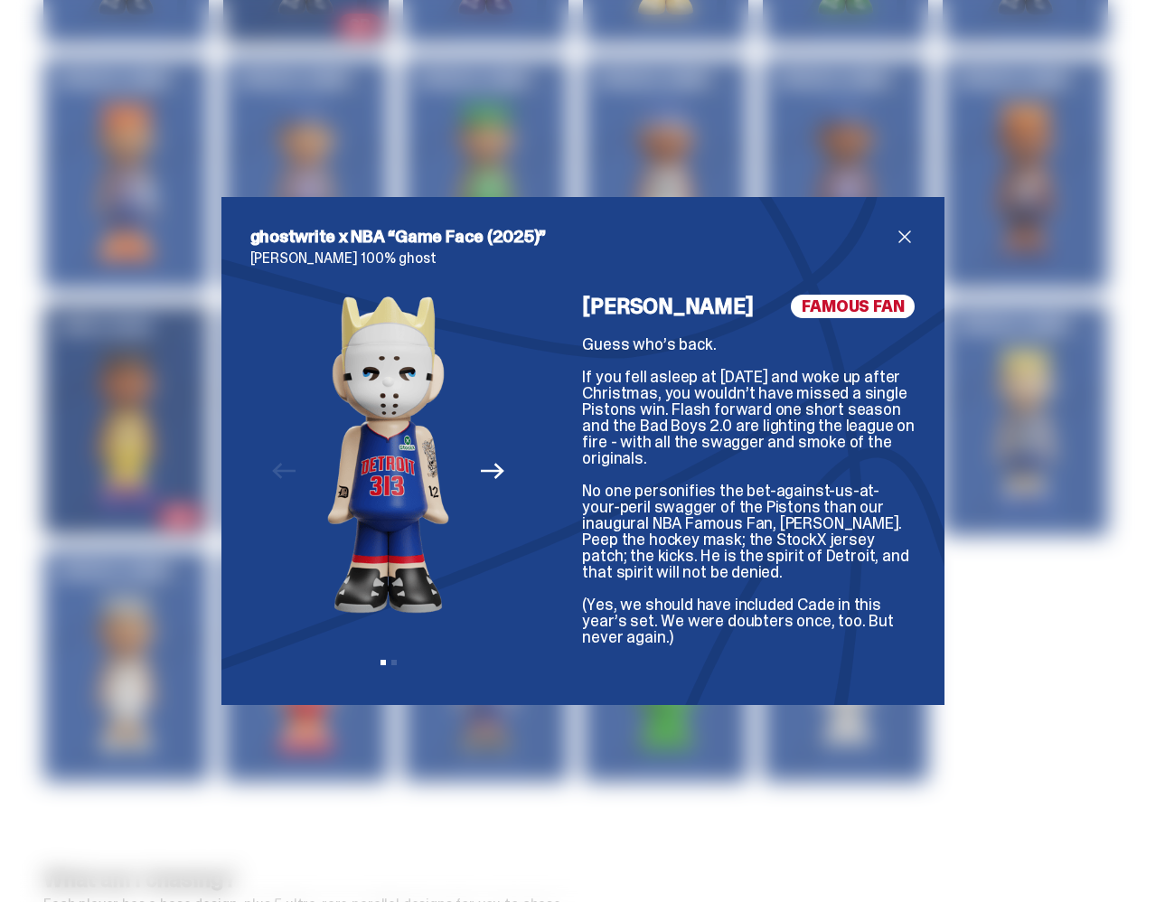
click at [483, 788] on div "ghostwrite x NBA “Game Face (2025)” Eminem 100% ghost Previous Next View slide …" at bounding box center [582, 451] width 1165 height 902
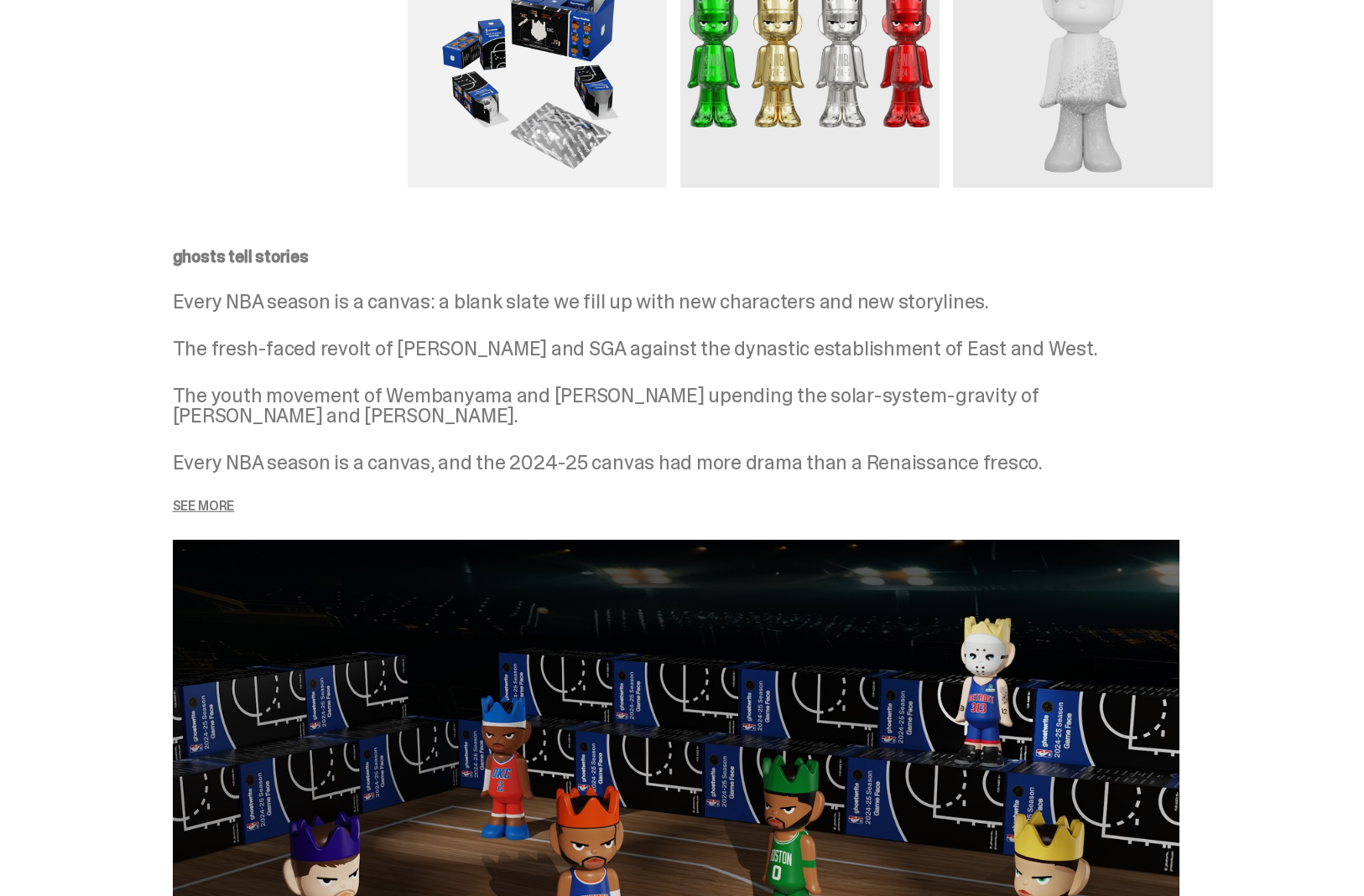
scroll to position [1923, 0]
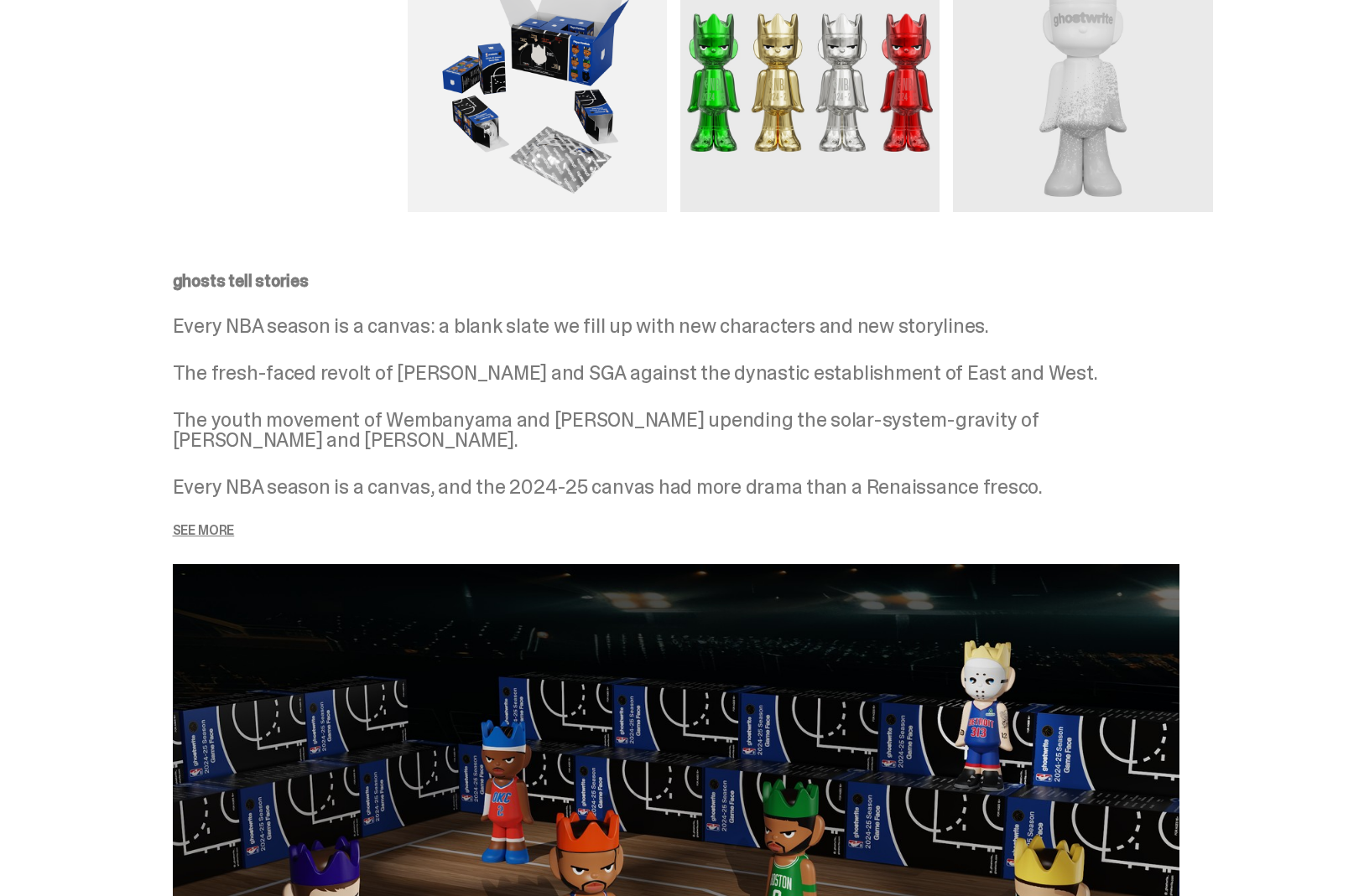
click at [239, 529] on p "See more" at bounding box center [676, 531] width 1007 height 13
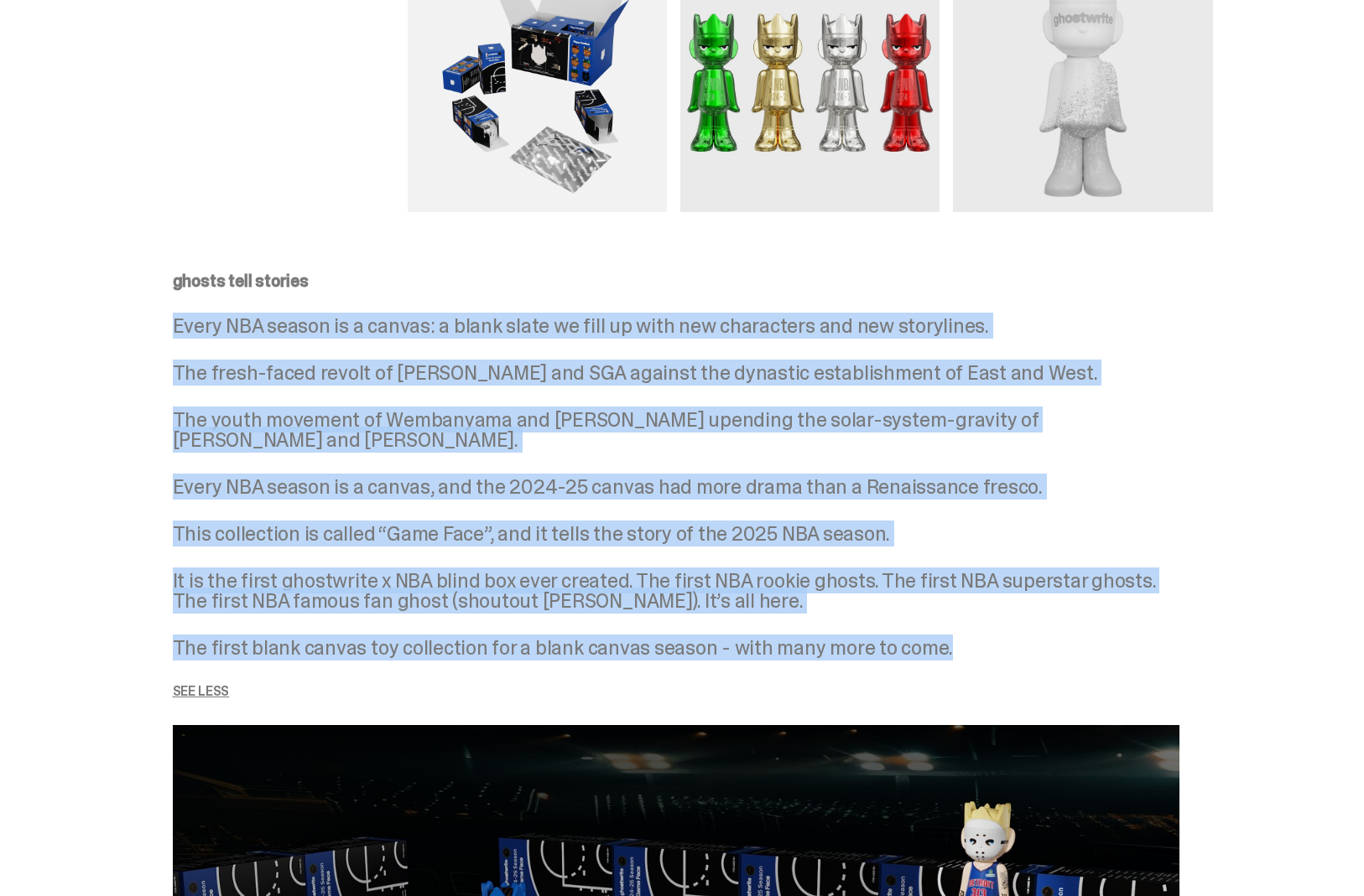
drag, startPoint x: 179, startPoint y: 317, endPoint x: 955, endPoint y: 654, distance: 846.0
click at [956, 654] on div "ghosts tell stories Every NBA season is a canvas: a blank slate we fill up with…" at bounding box center [676, 485] width 1007 height 426
copy div "Every NBA season is a canvas: a blank slate we fill up with new characters and …"
click at [358, 559] on div "This collection is called “Game Face”, and it tells the story of the 2025 NBA s…" at bounding box center [676, 611] width 1007 height 174
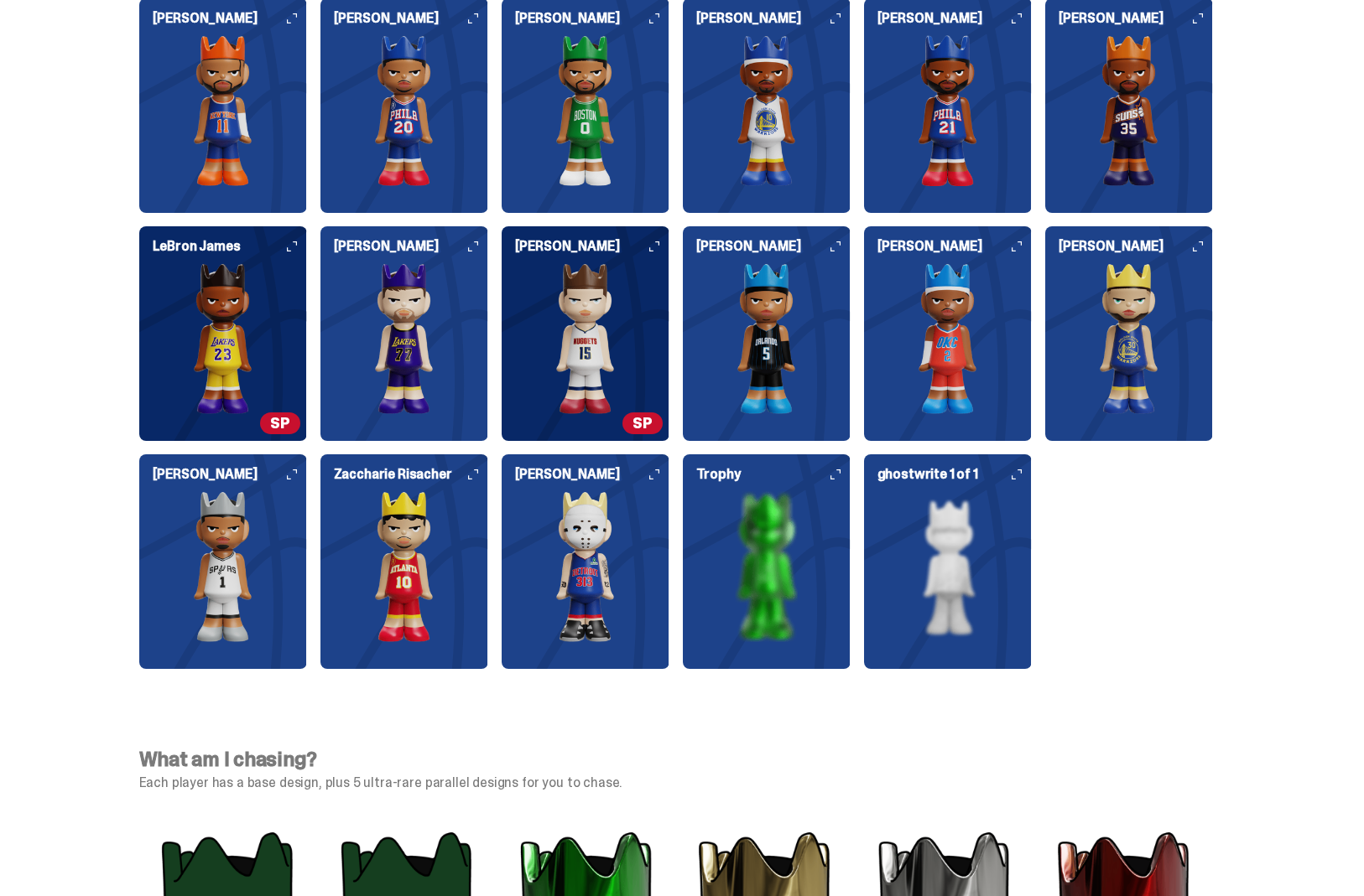
scroll to position [4760, 0]
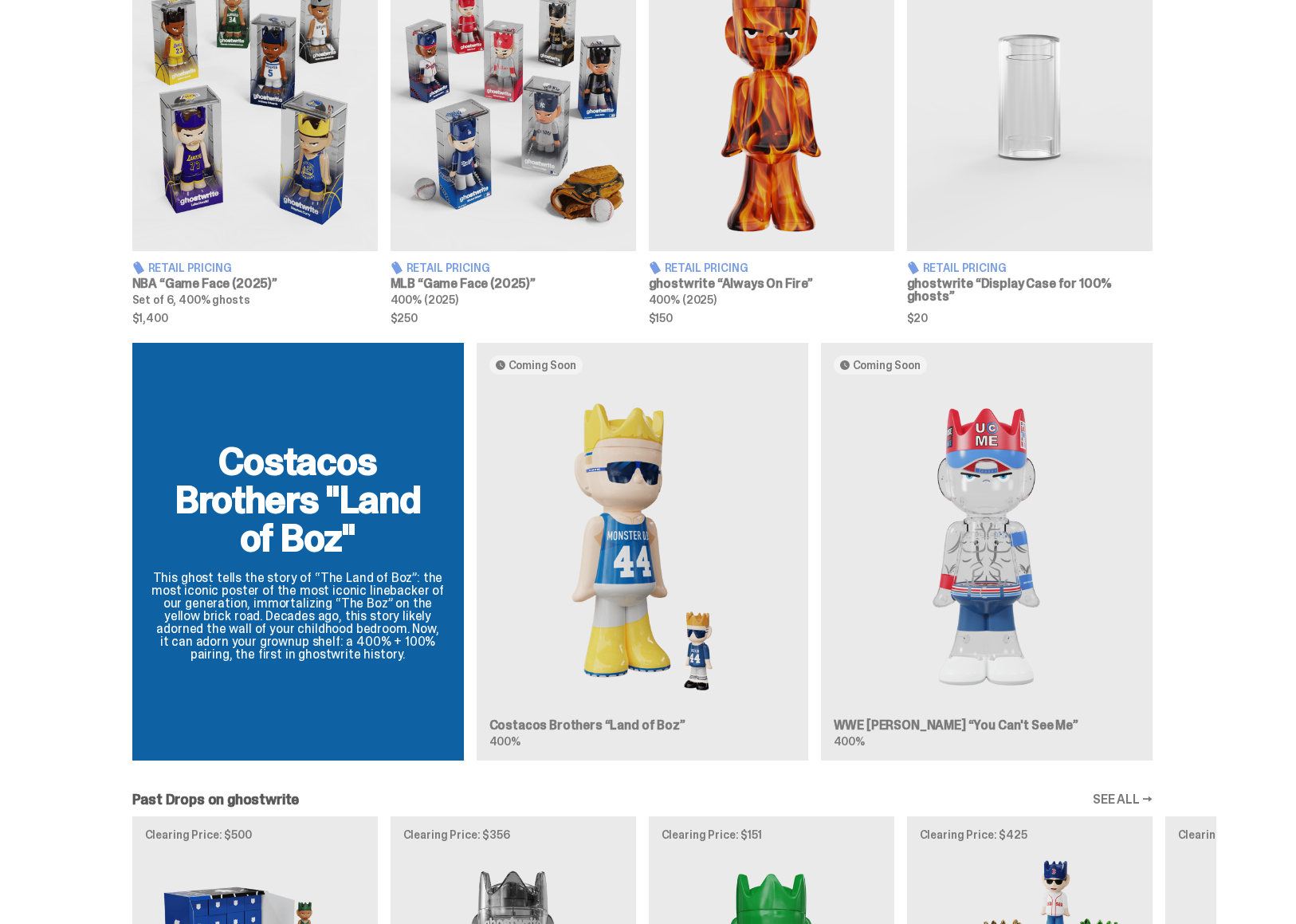
scroll to position [697, 0]
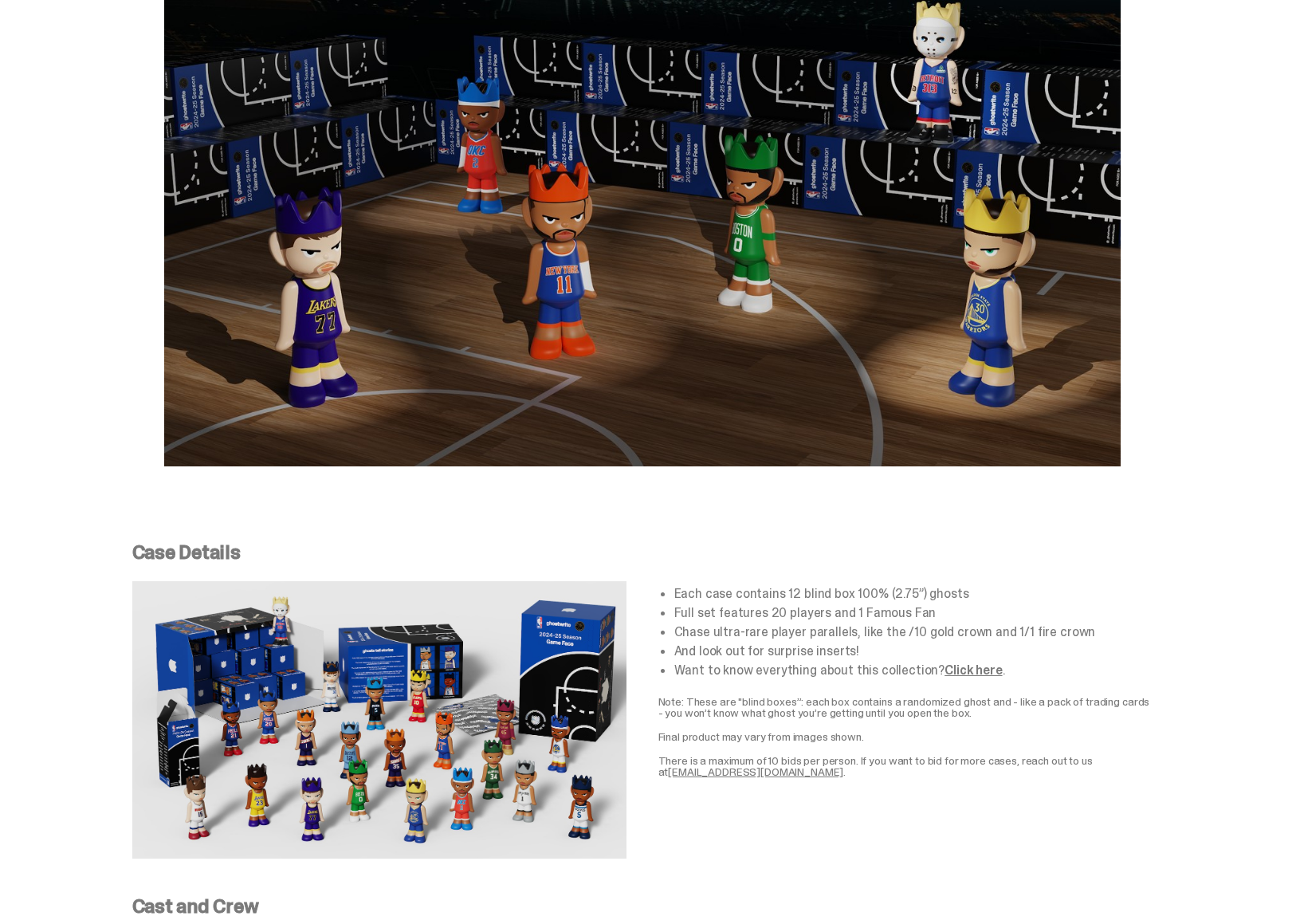
scroll to position [2299, 0]
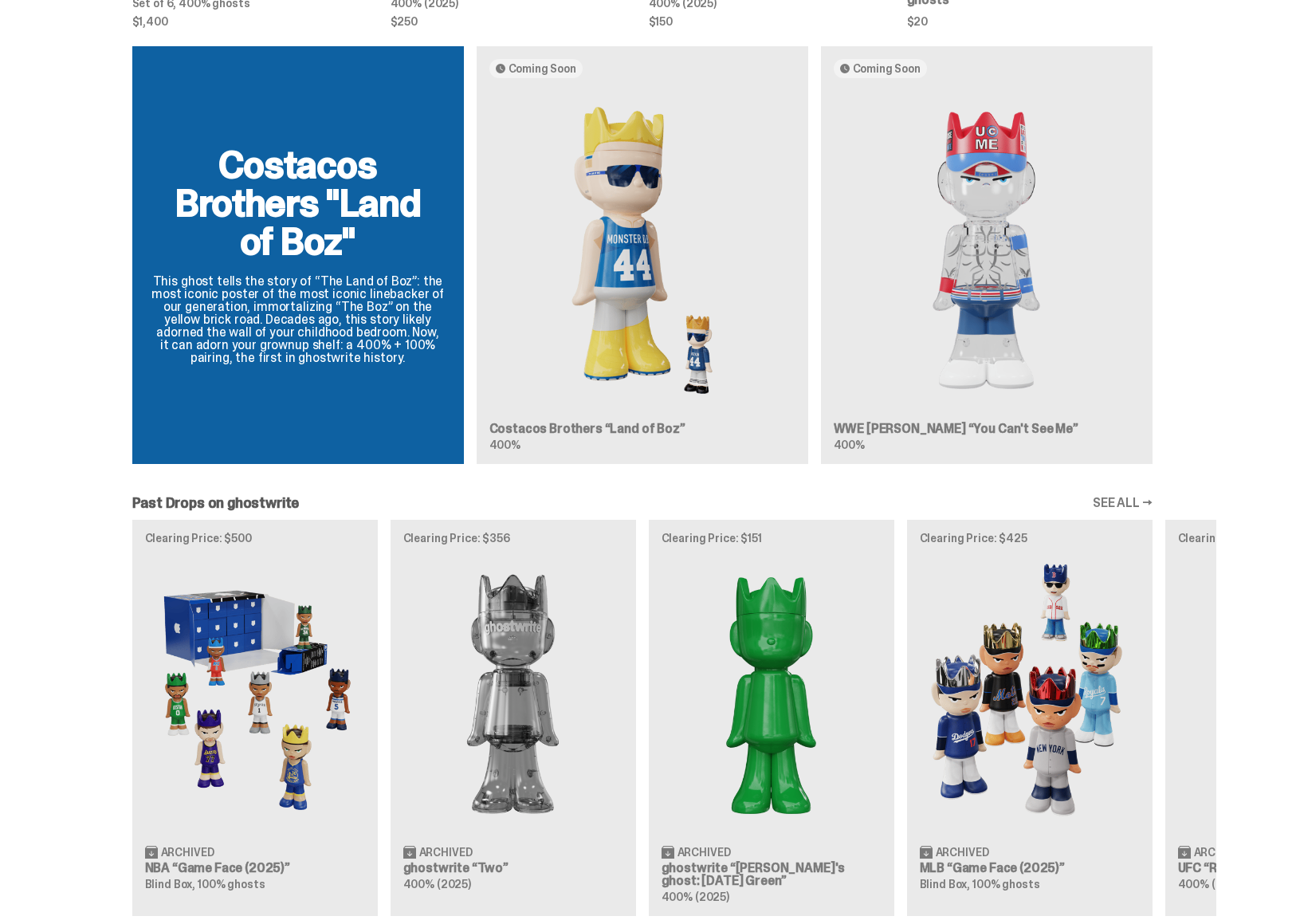
scroll to position [1269, 0]
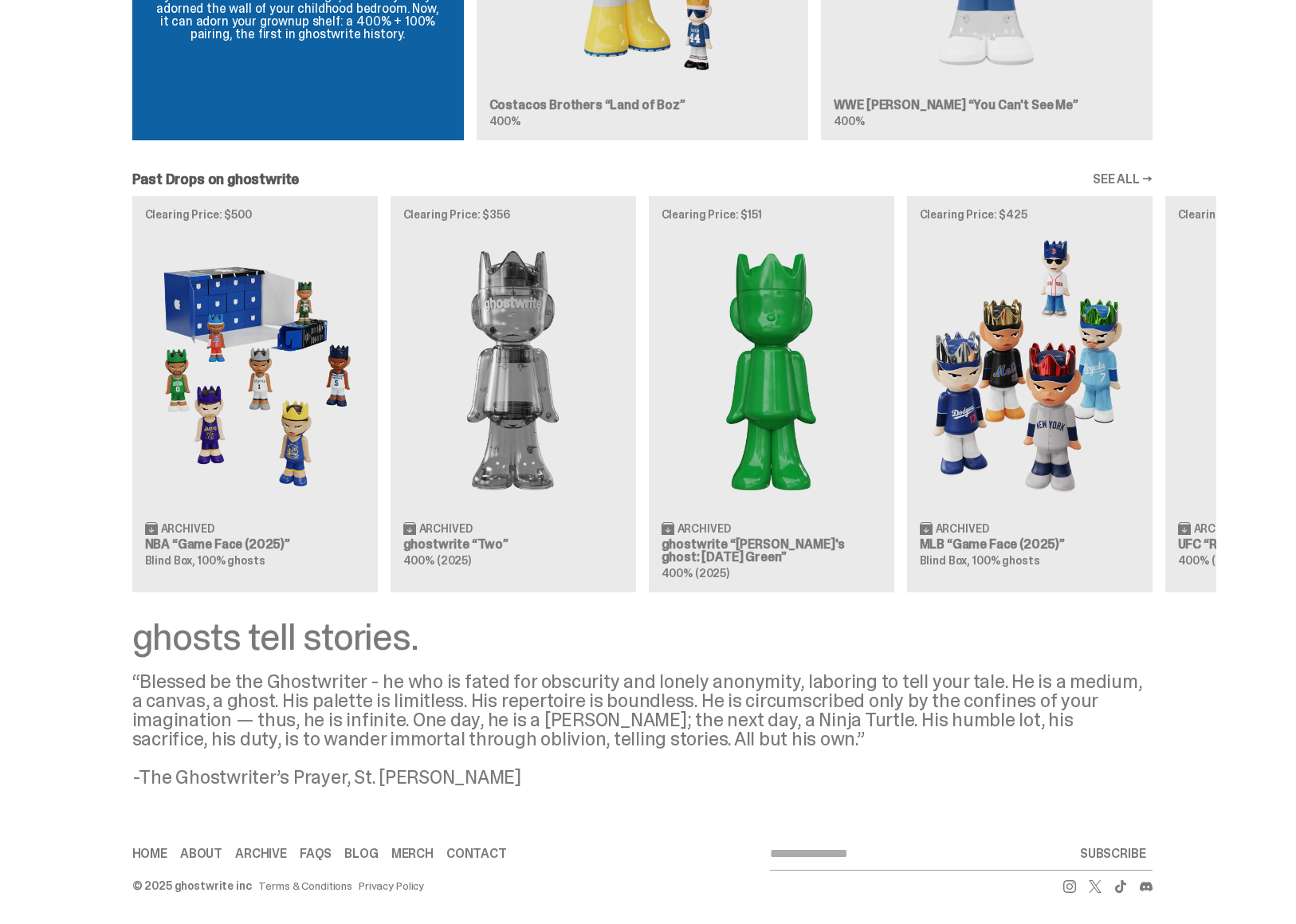
click at [428, 858] on link "Merch" at bounding box center [413, 853] width 42 height 12
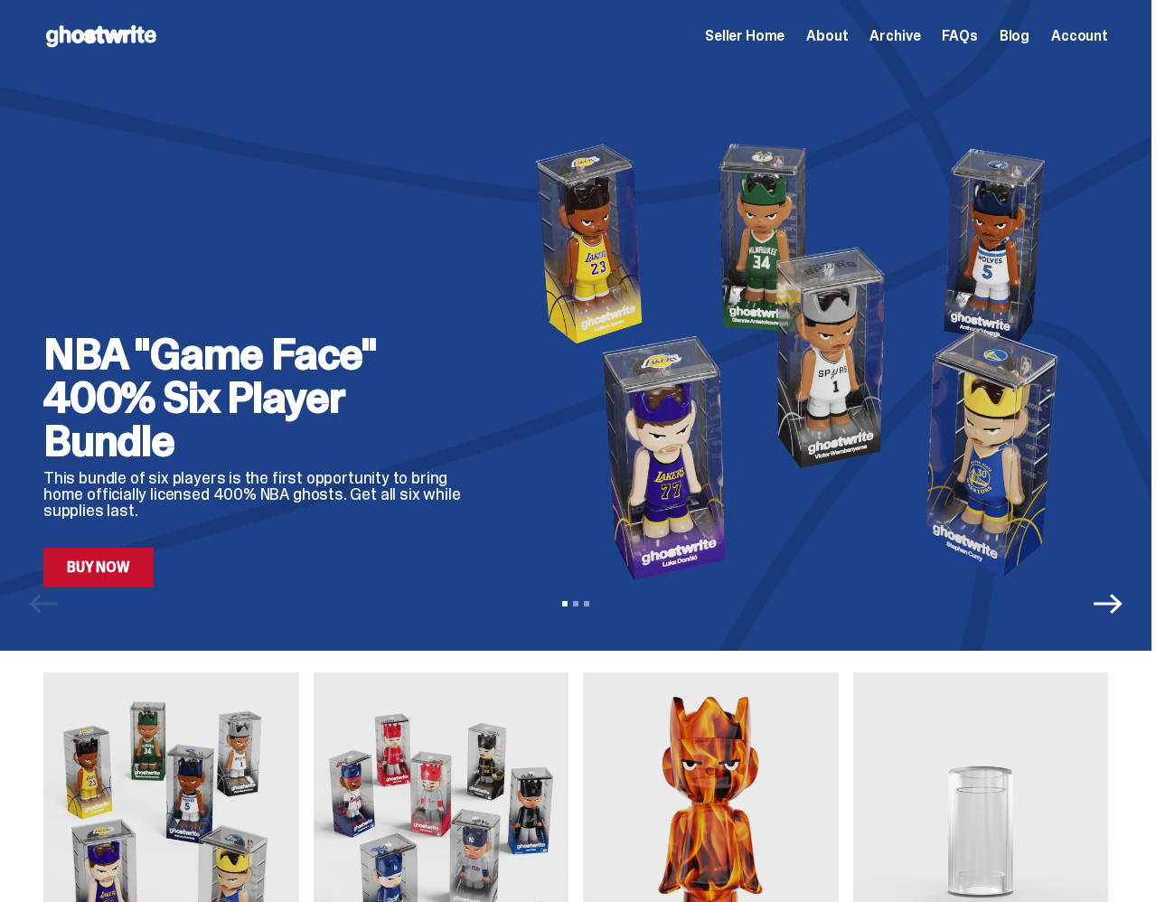
click at [901, 35] on span "Archive" at bounding box center [895, 36] width 51 height 14
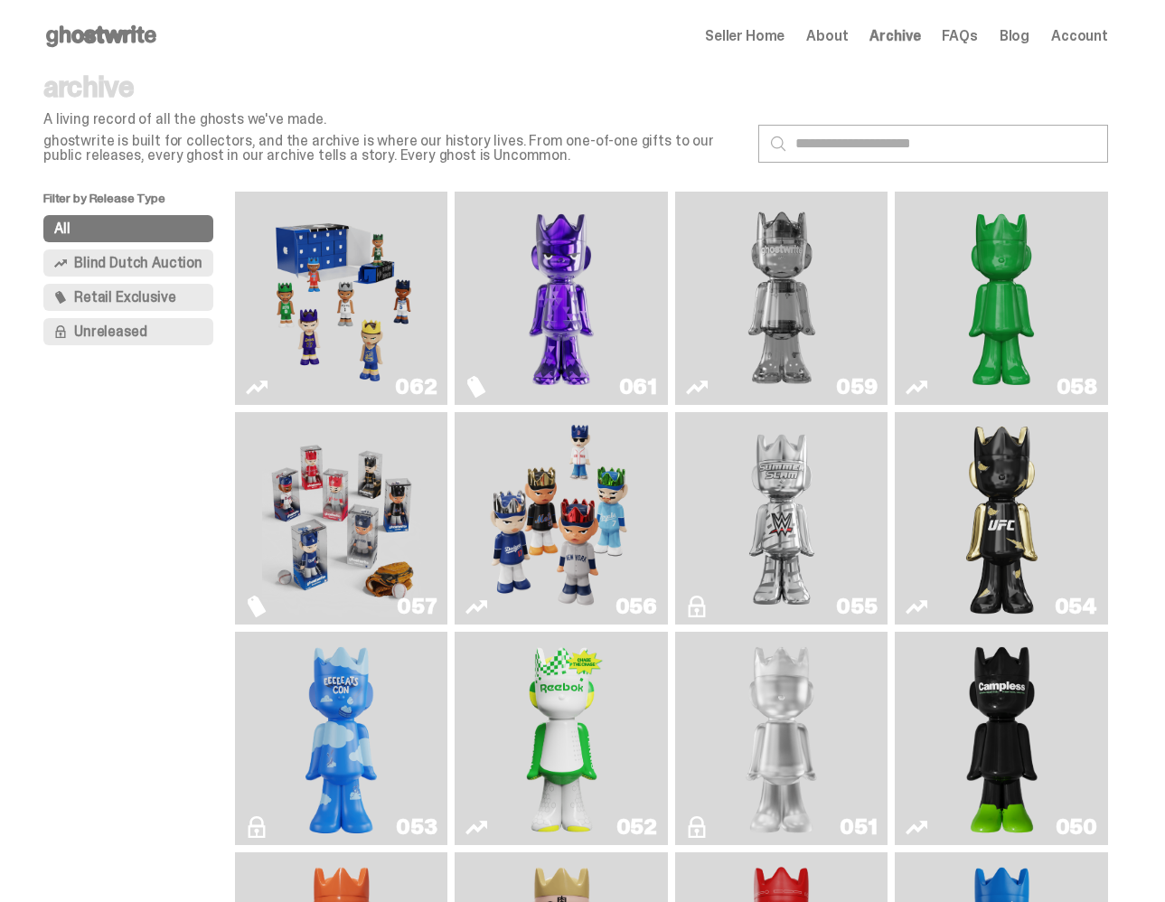
click at [751, 41] on span "Seller Home" at bounding box center [745, 36] width 80 height 14
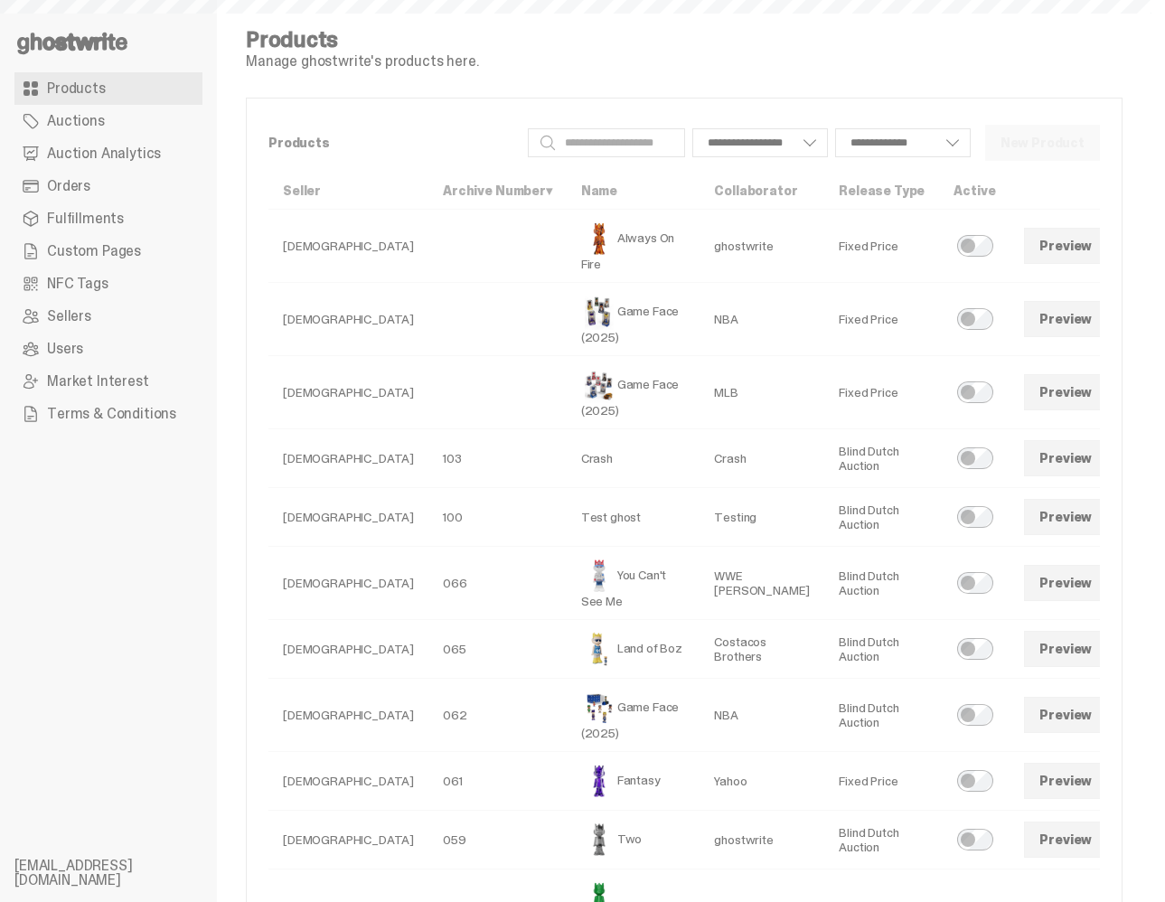
select select
click at [107, 165] on link "Auction Analytics" at bounding box center [108, 153] width 188 height 33
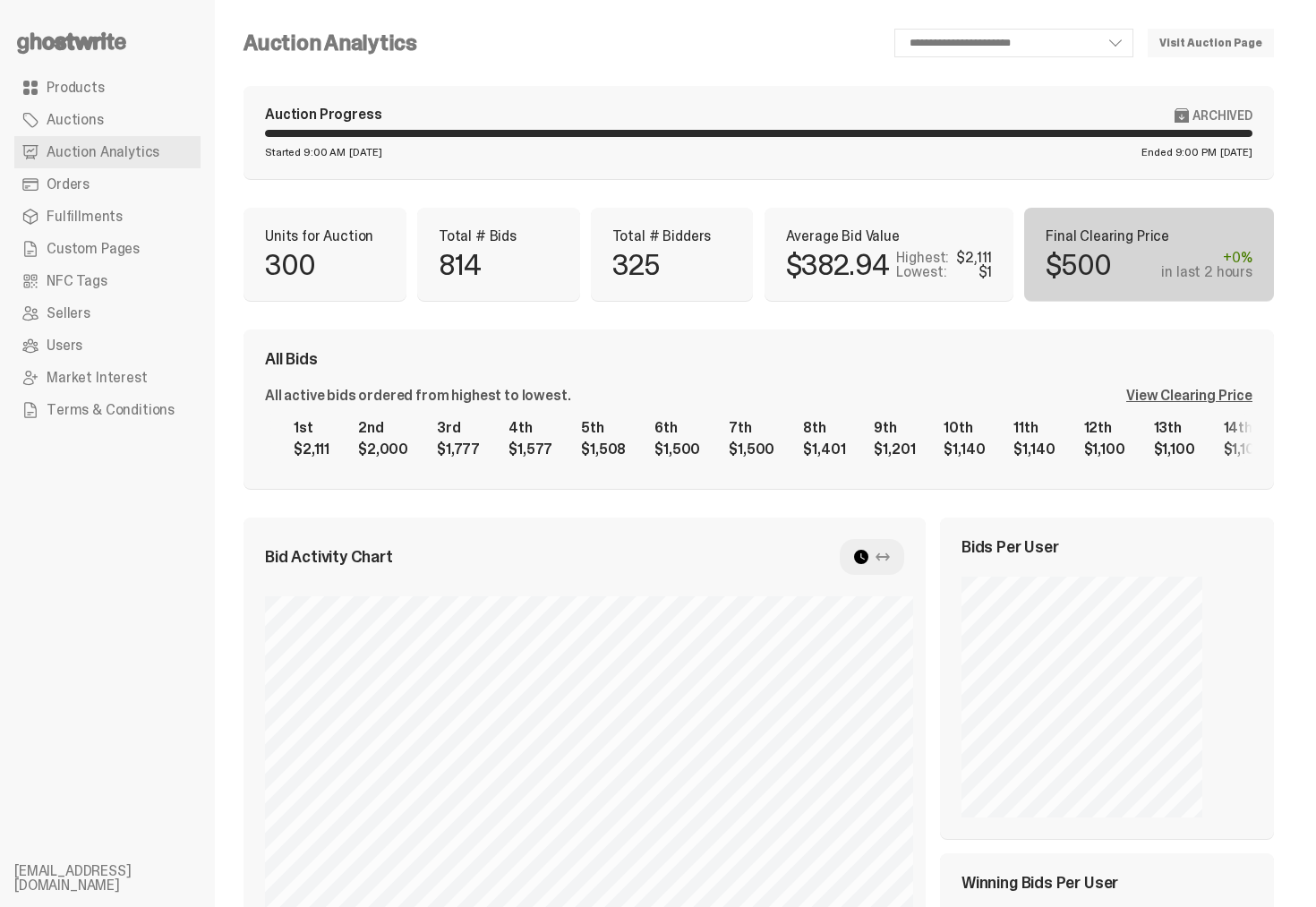
select select "**"
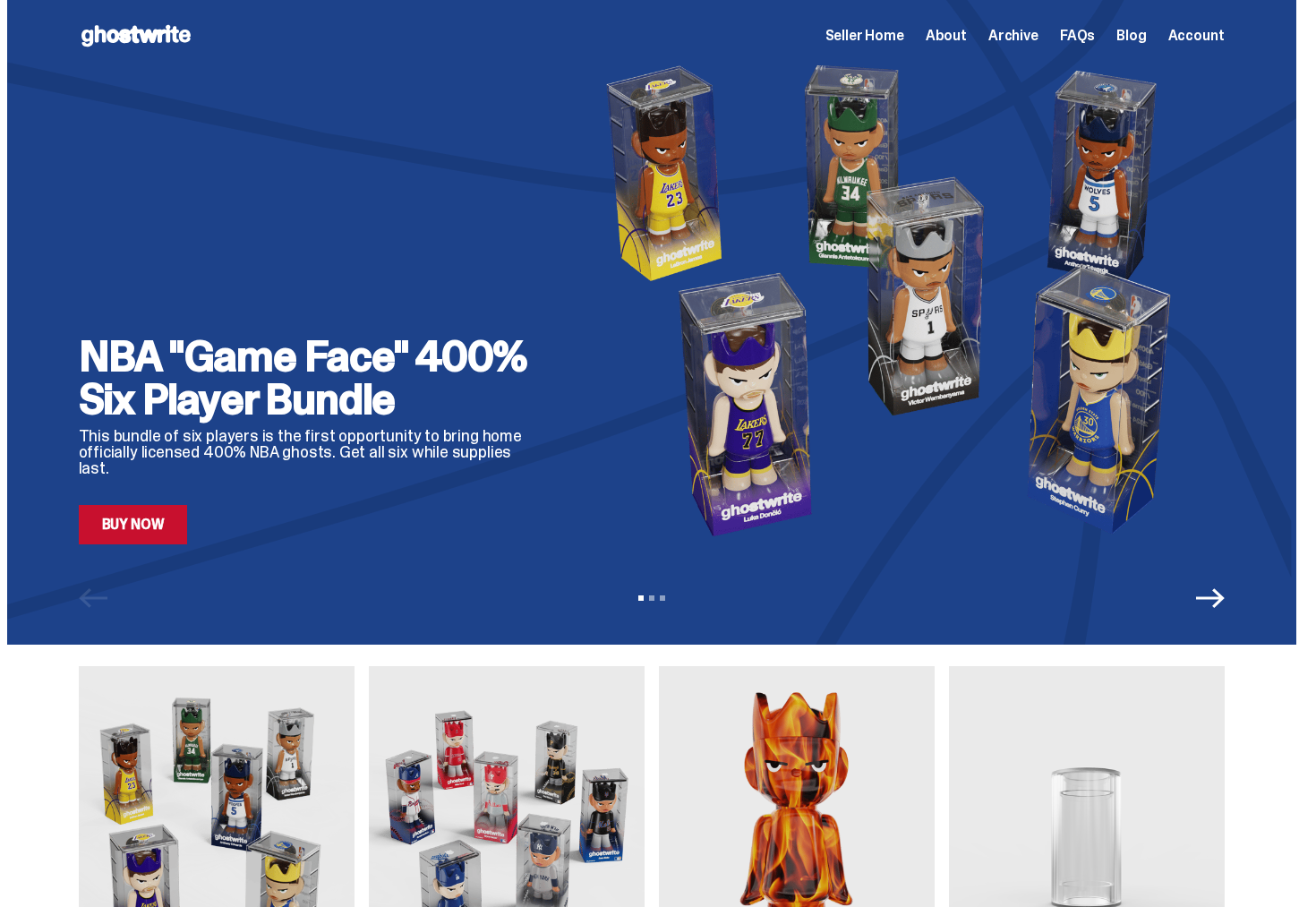
click at [1023, 33] on span "Archive" at bounding box center [1013, 36] width 51 height 14
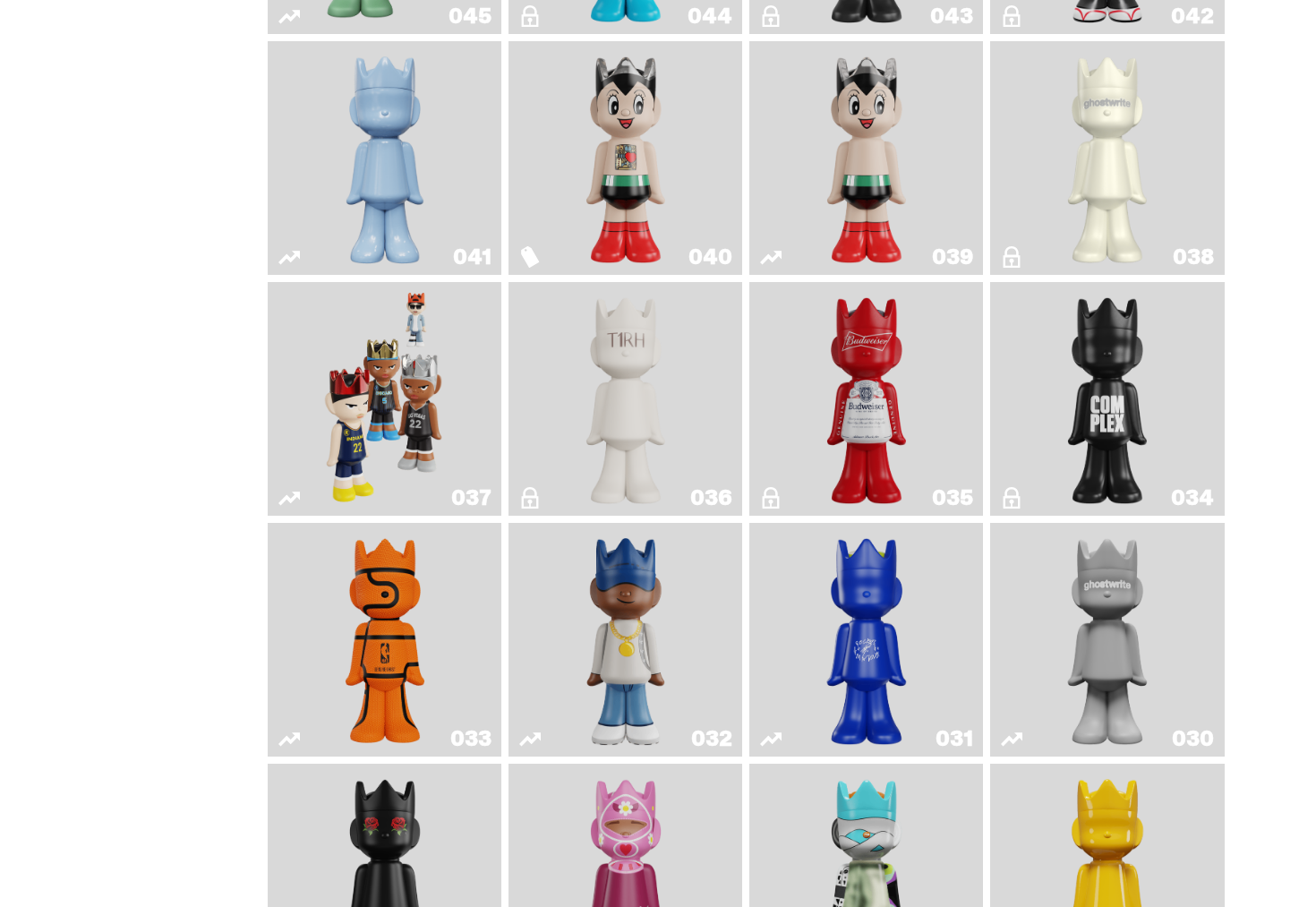
scroll to position [1156, 0]
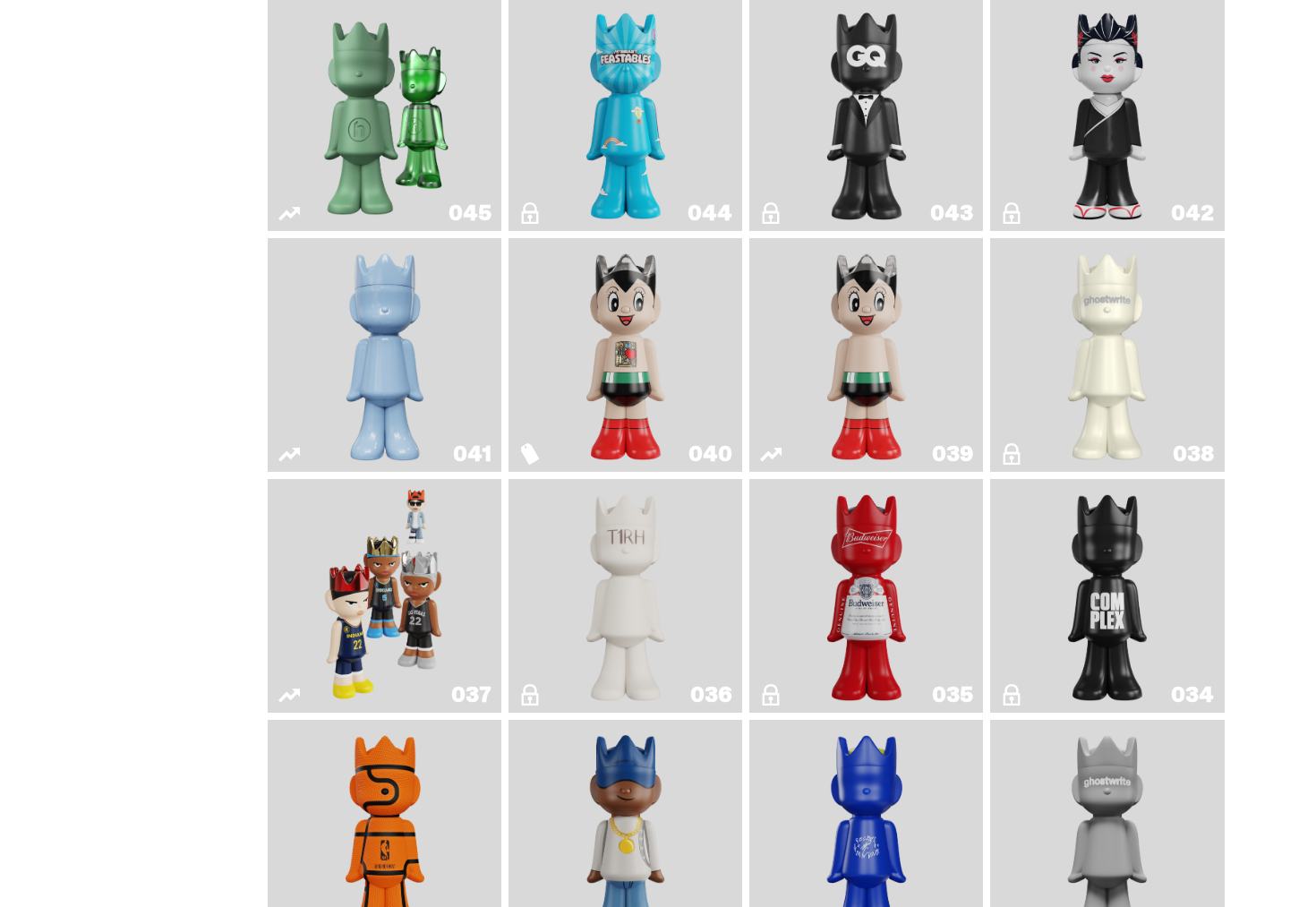
click at [331, 645] on img "Game Face (2024)" at bounding box center [384, 595] width 124 height 219
